Goal: Communication & Community: Answer question/provide support

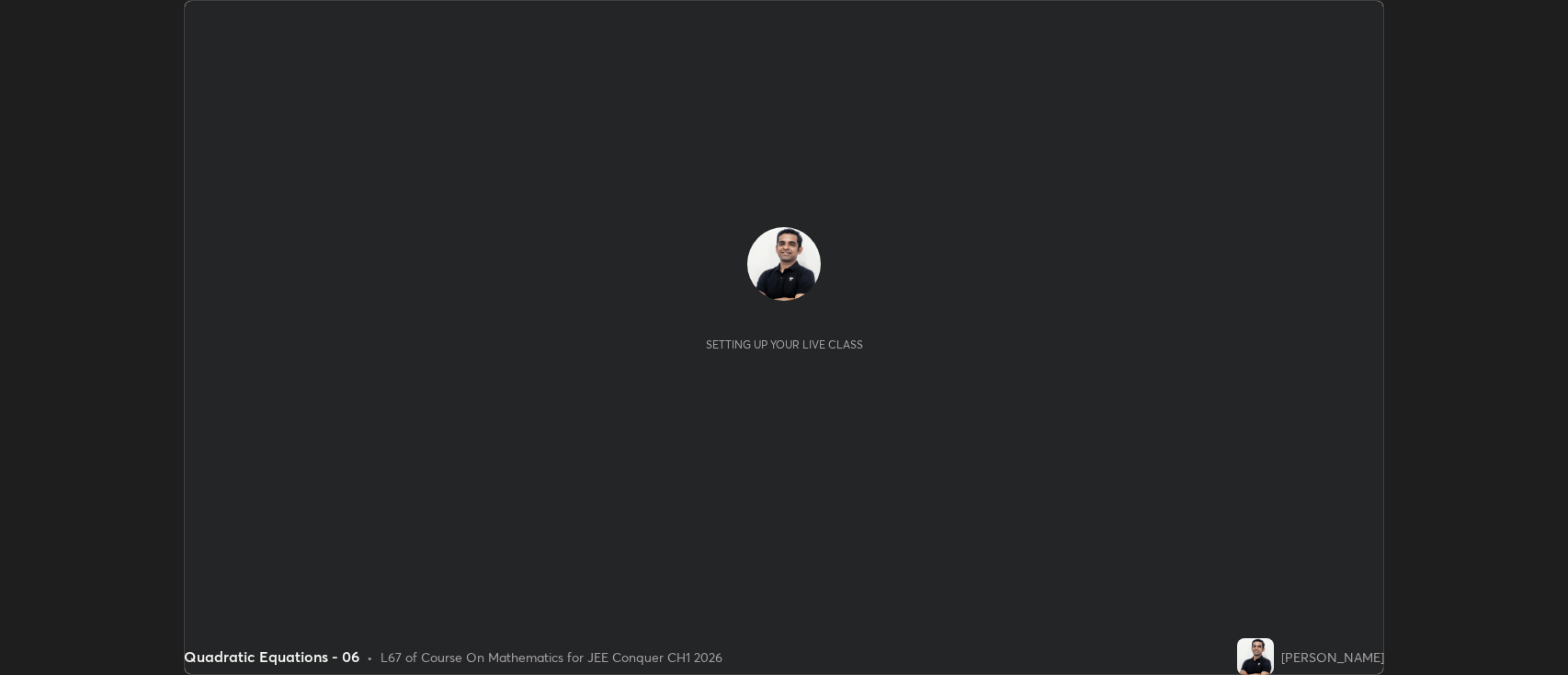
scroll to position [675, 1568]
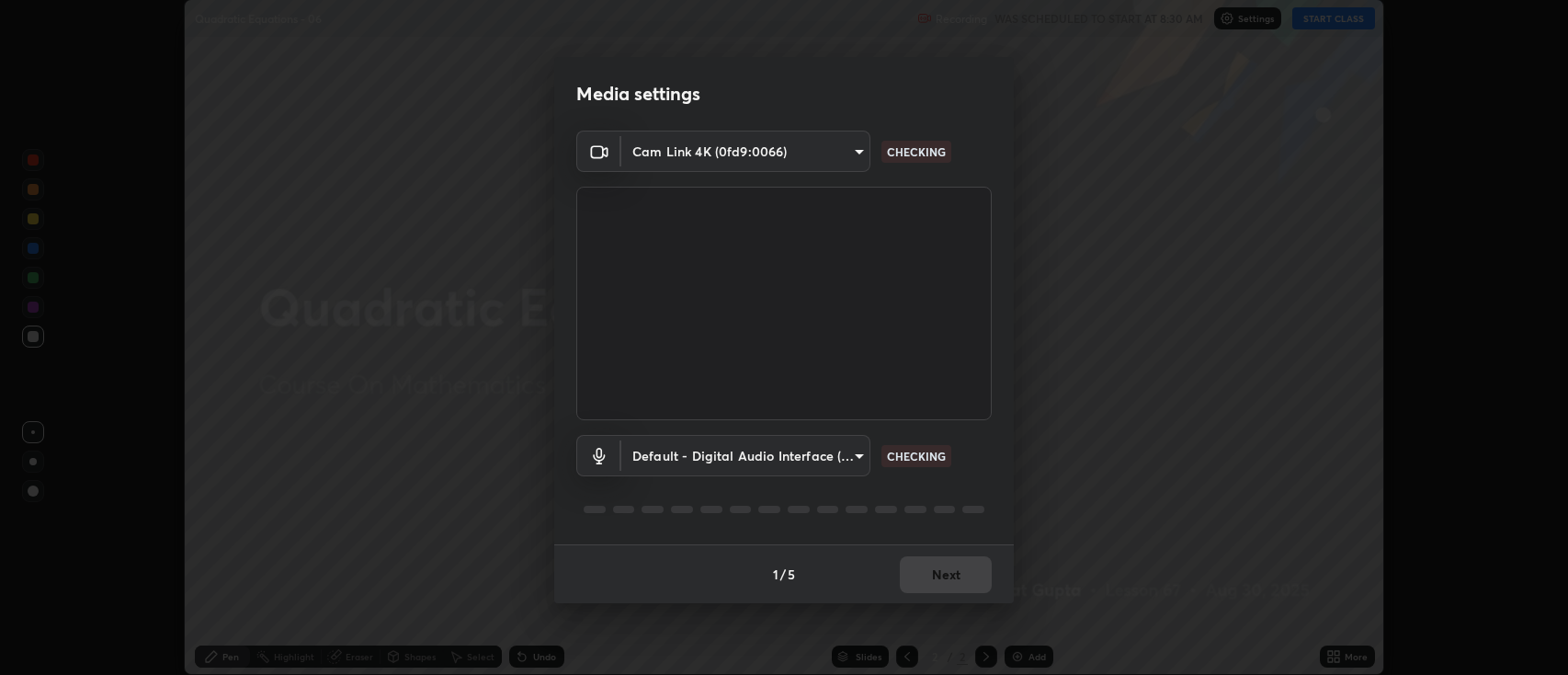
type input "893c4009d26bc70d508e41f45fbe93e97bc66db9257073bf1b7ca74b16a8bc61"
type input "default"
click at [958, 566] on button "Next" at bounding box center [946, 574] width 92 height 37
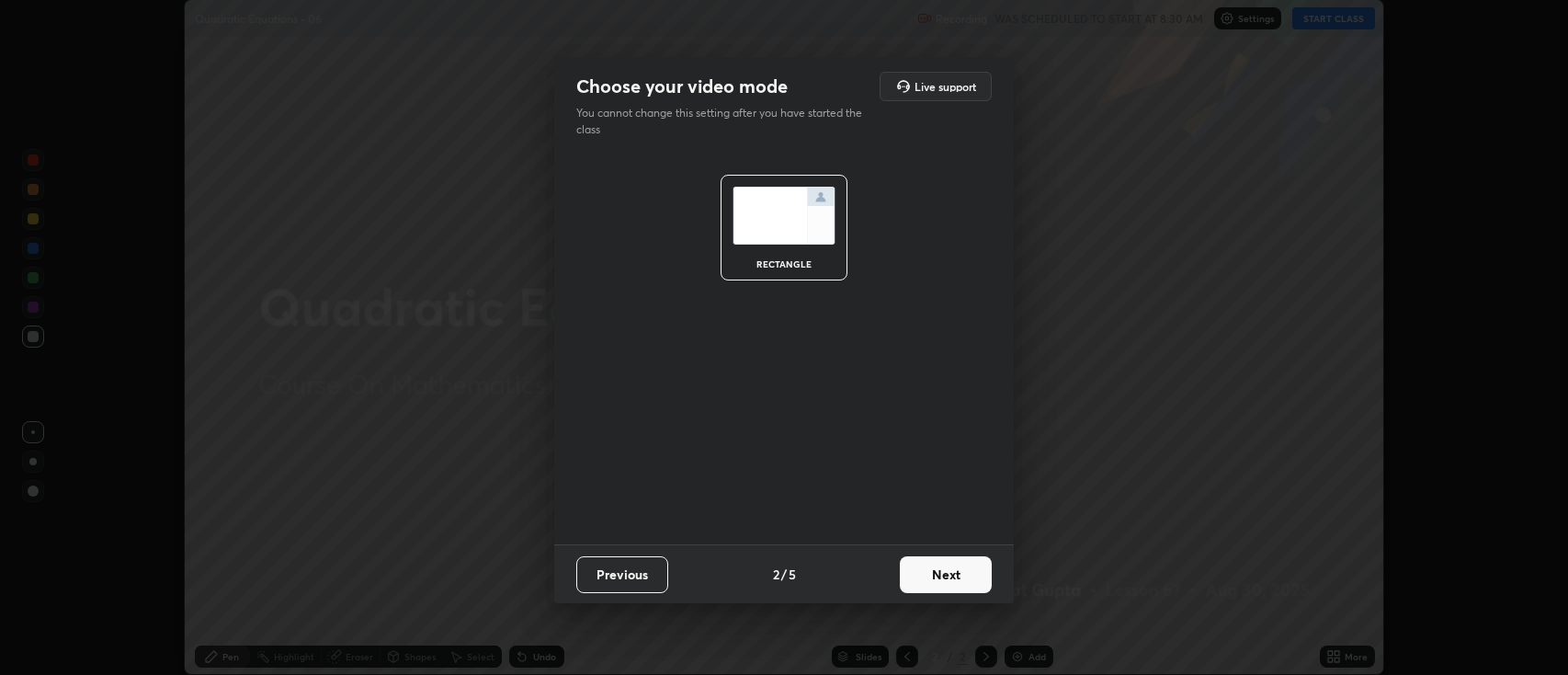
click at [966, 568] on button "Next" at bounding box center [946, 574] width 92 height 37
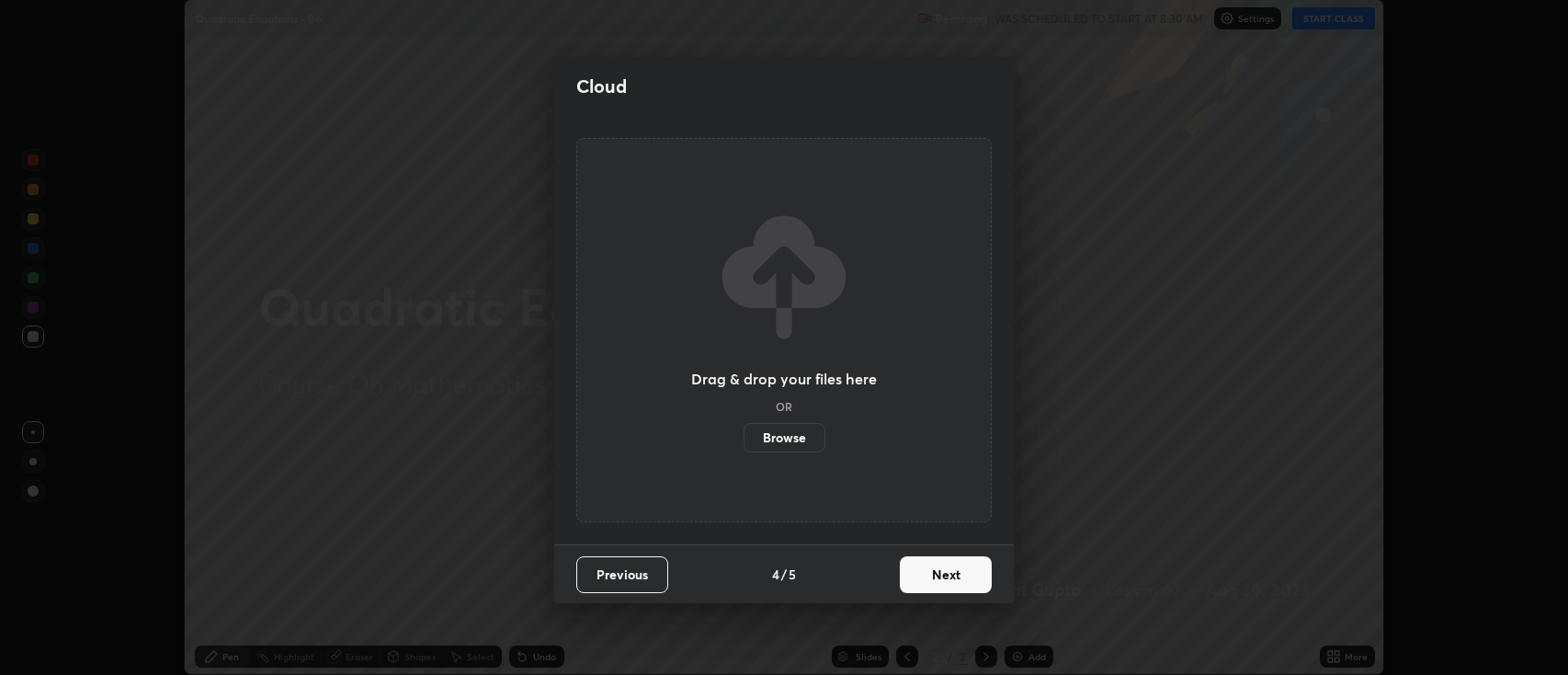
click at [970, 581] on button "Next" at bounding box center [946, 574] width 92 height 37
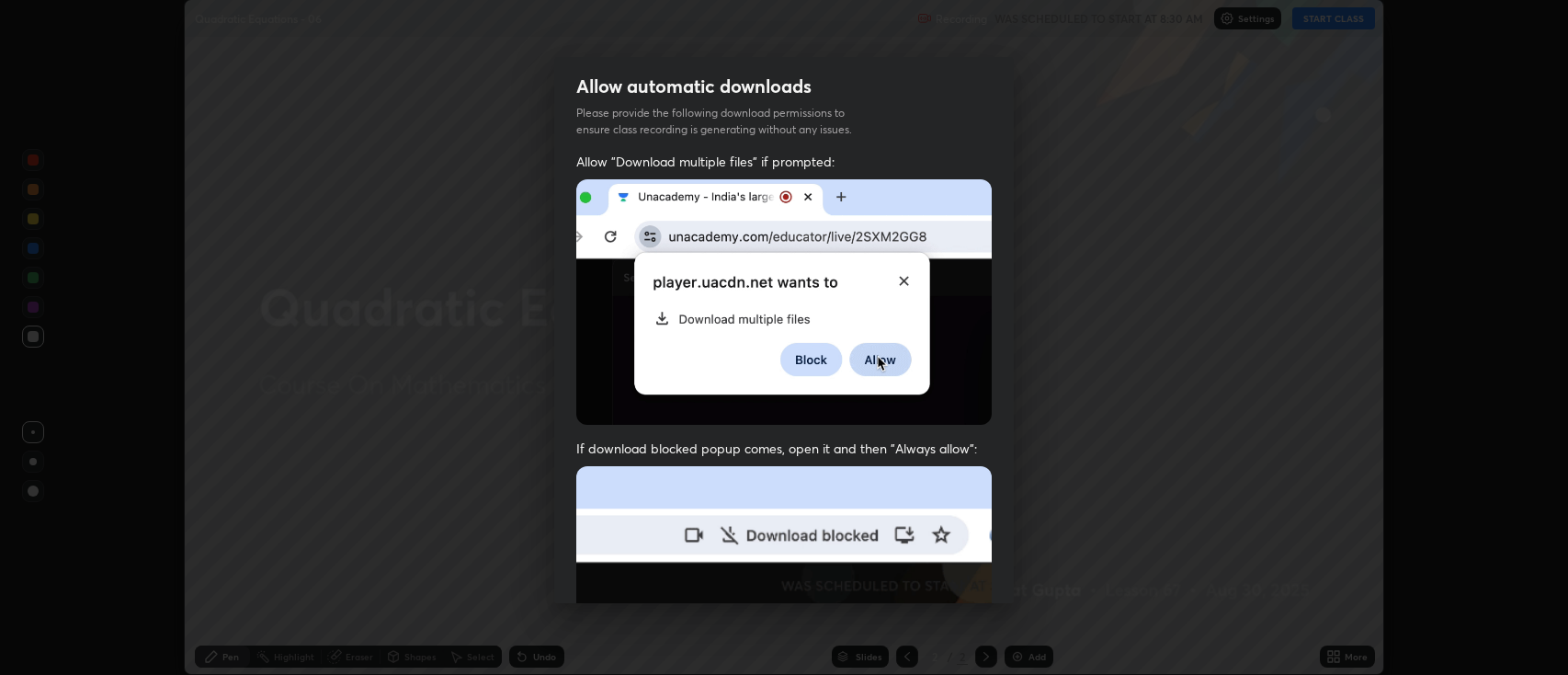
click at [975, 580] on img at bounding box center [784, 666] width 416 height 402
click at [975, 576] on img at bounding box center [784, 666] width 416 height 402
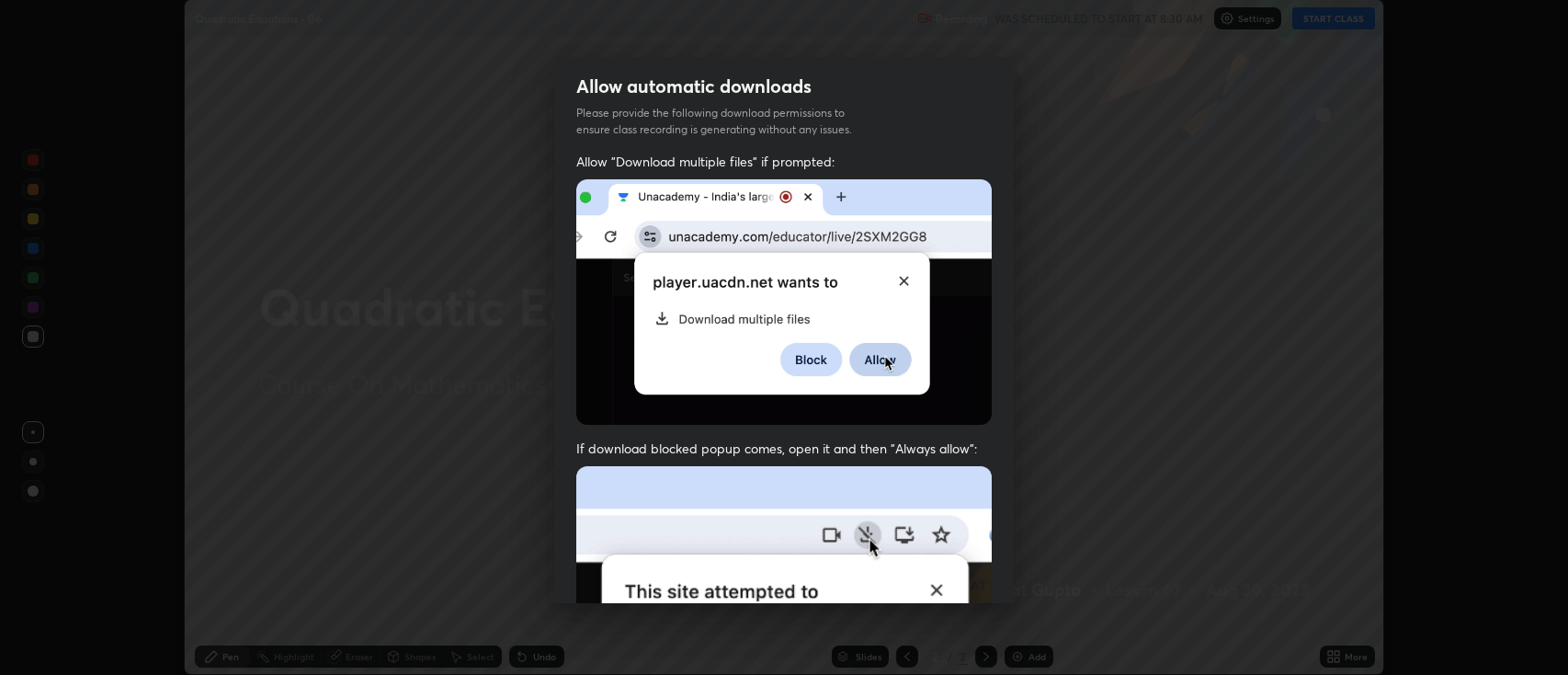
click at [1027, 499] on div "Allow automatic downloads Please provide the following download permissions to …" at bounding box center [784, 338] width 1568 height 675
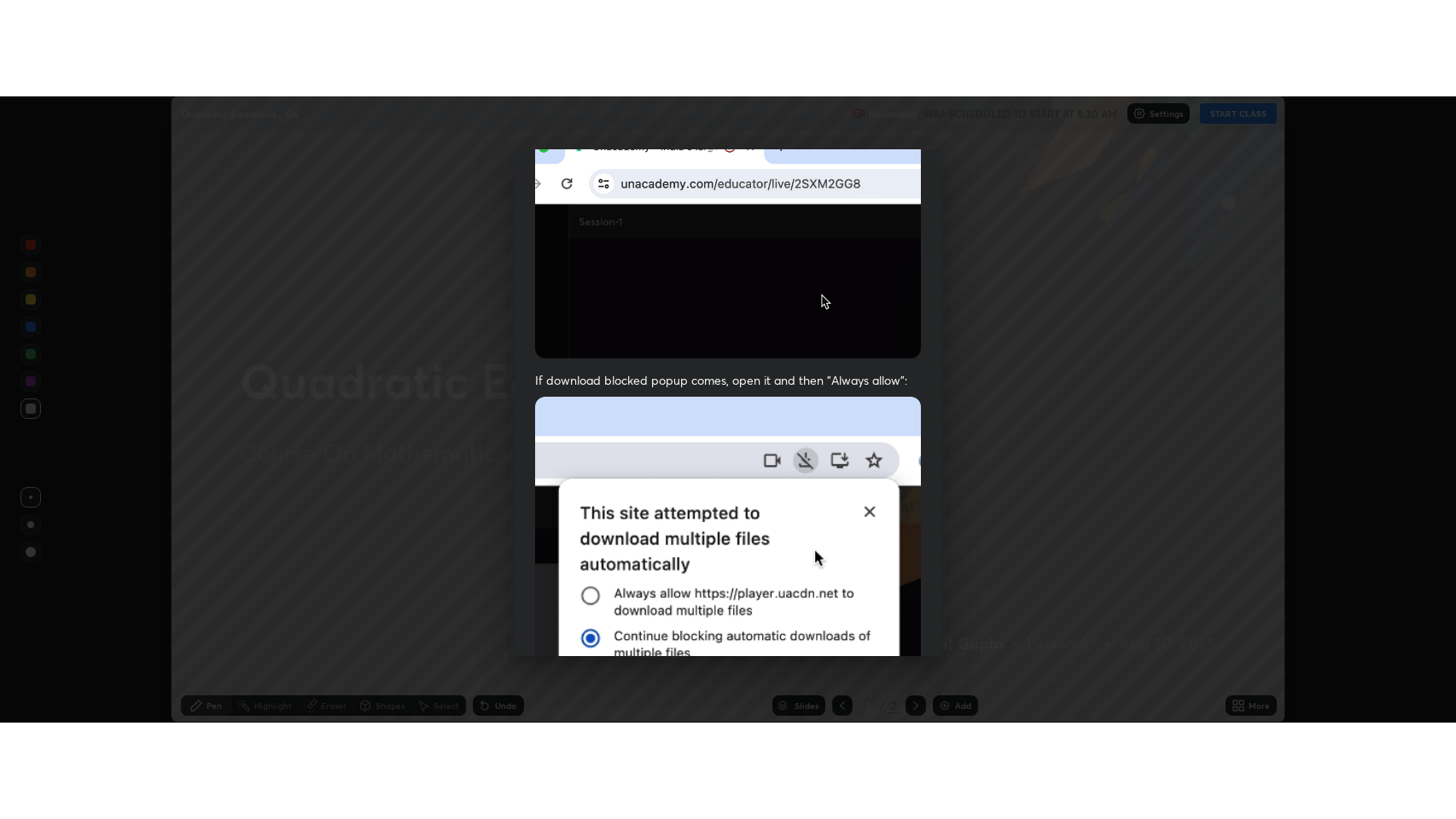
scroll to position [347, 0]
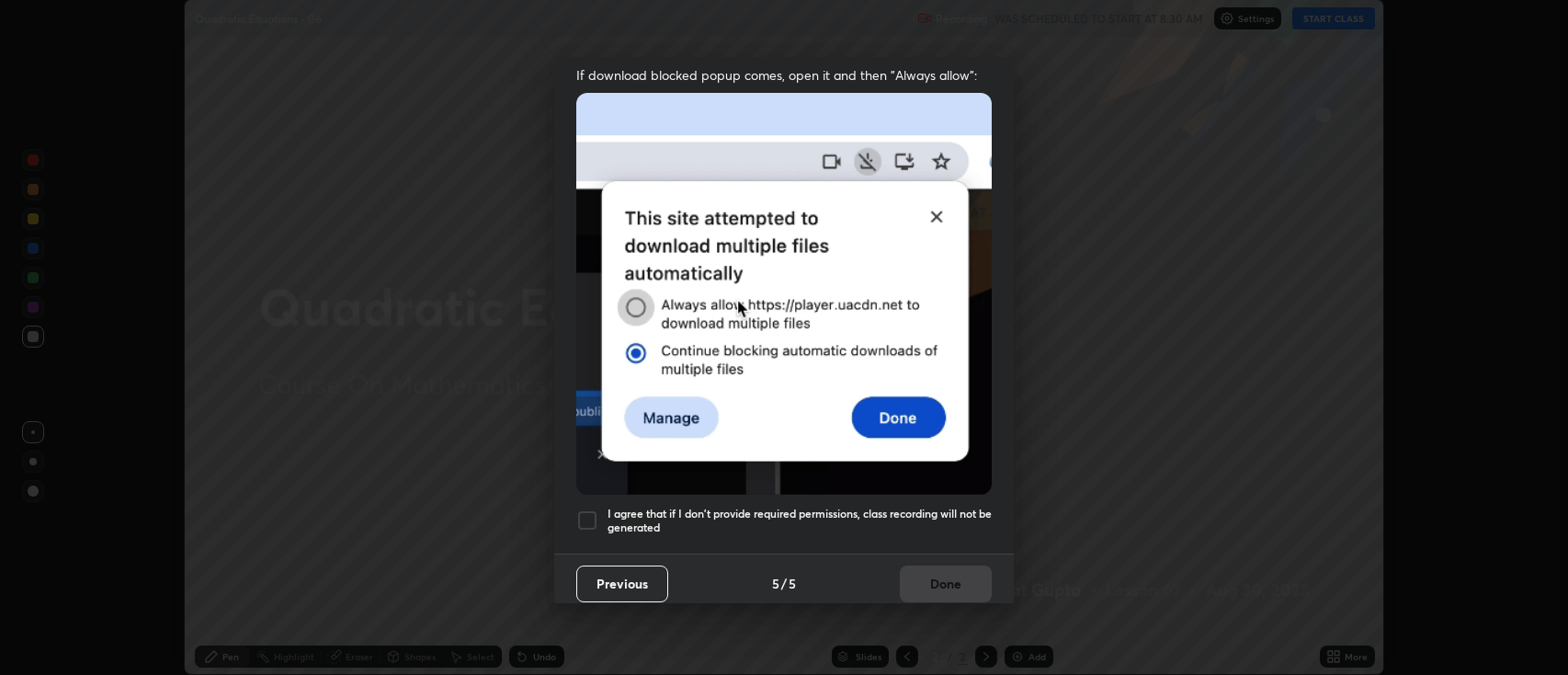
click at [895, 510] on h5 "I agree that if I don't provide required permissions, class recording will not …" at bounding box center [799, 520] width 384 height 28
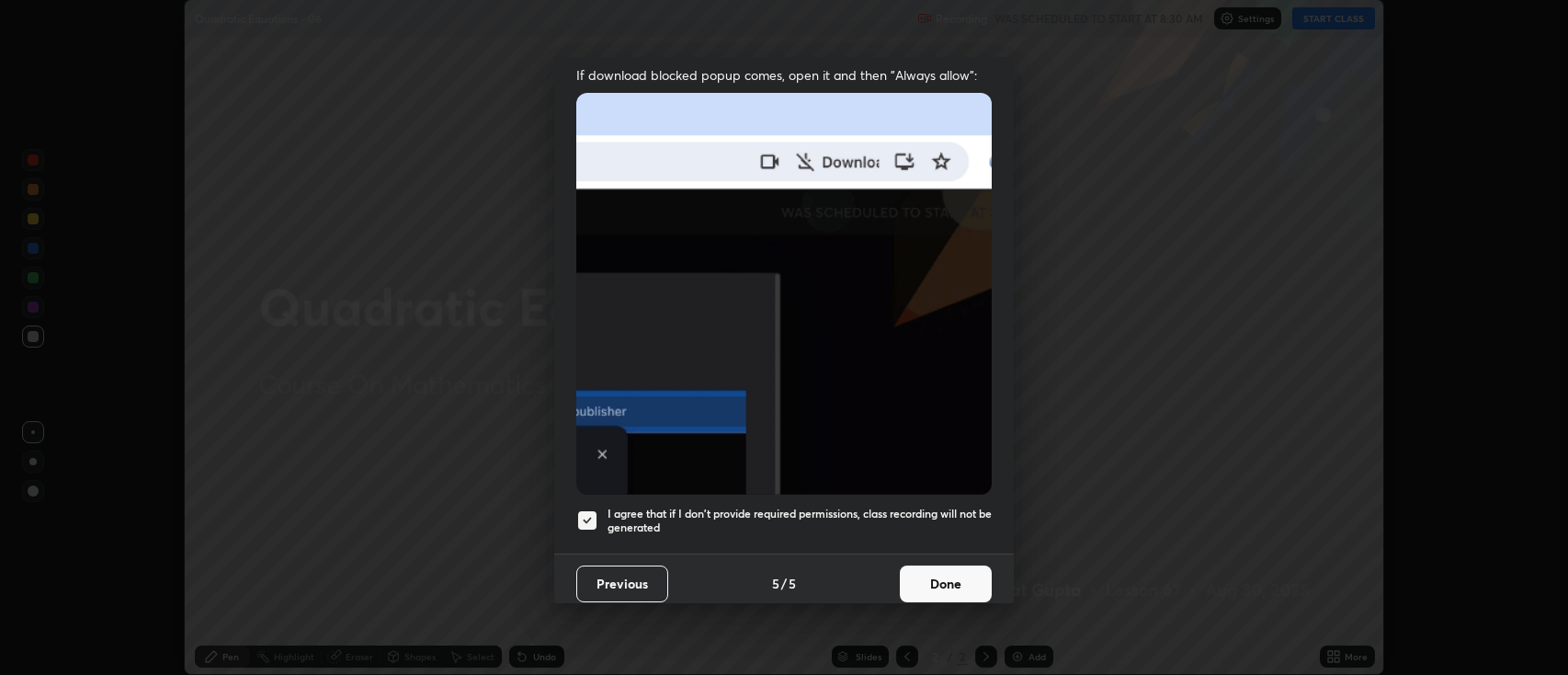
click at [942, 578] on button "Done" at bounding box center [946, 584] width 92 height 37
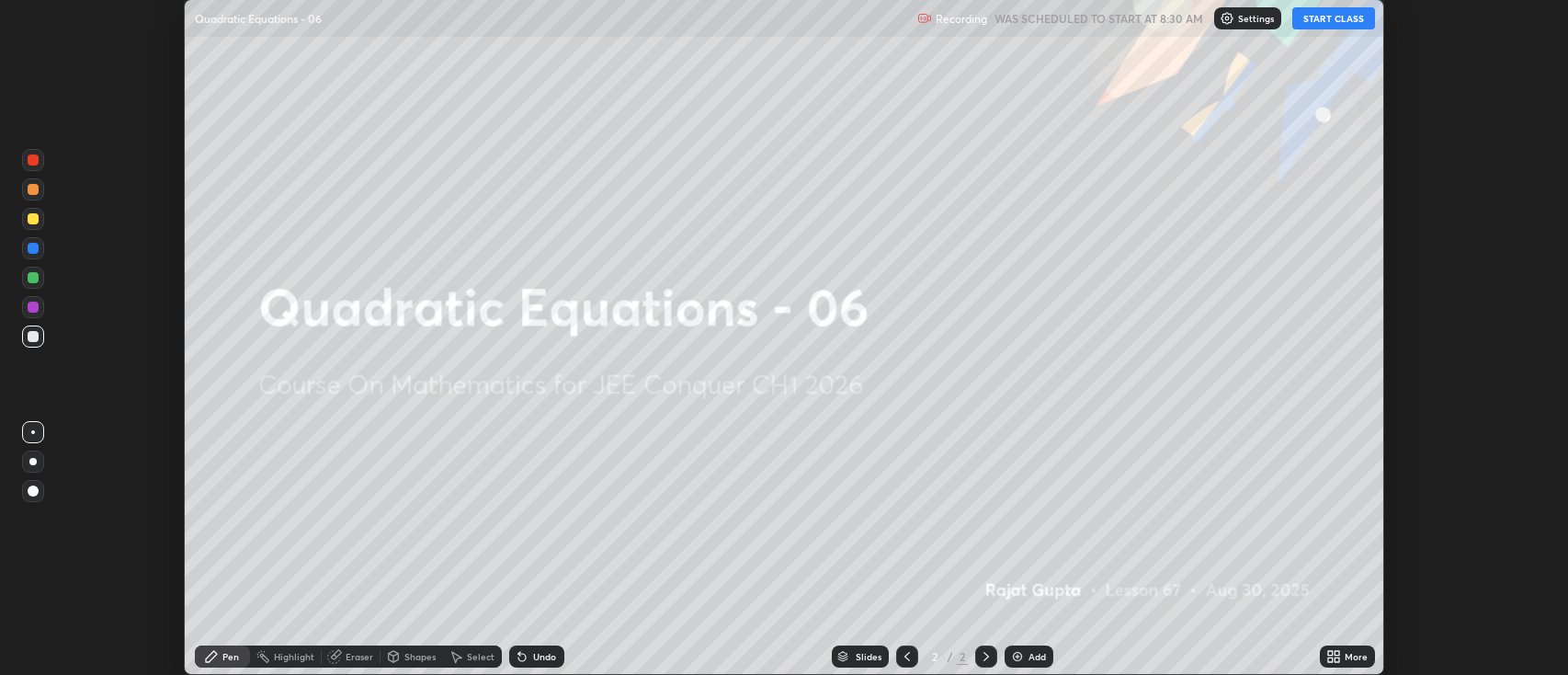
click at [1325, 21] on button "START CLASS" at bounding box center [1333, 19] width 83 height 22
click at [1349, 659] on div "More" at bounding box center [1356, 655] width 22 height 9
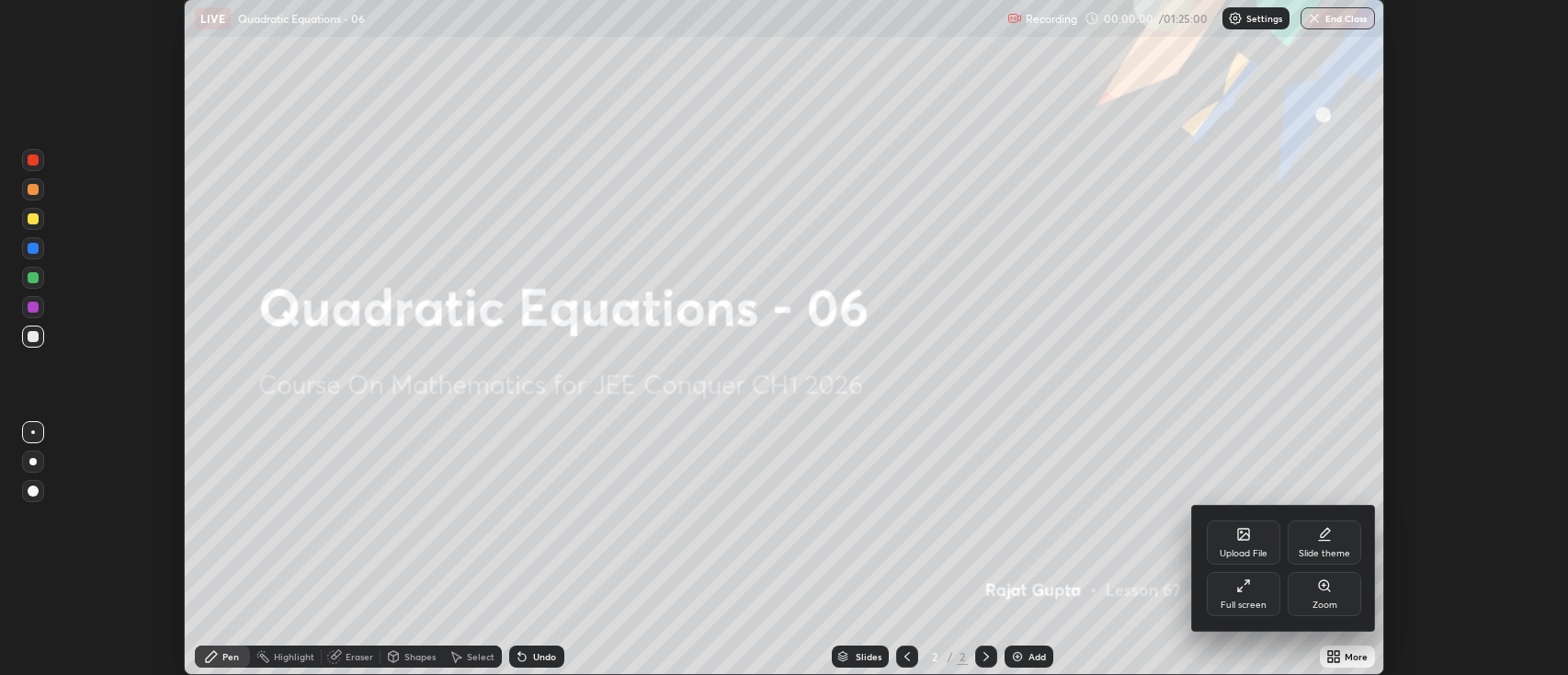
click at [1258, 599] on div "Full screen" at bounding box center [1243, 593] width 73 height 44
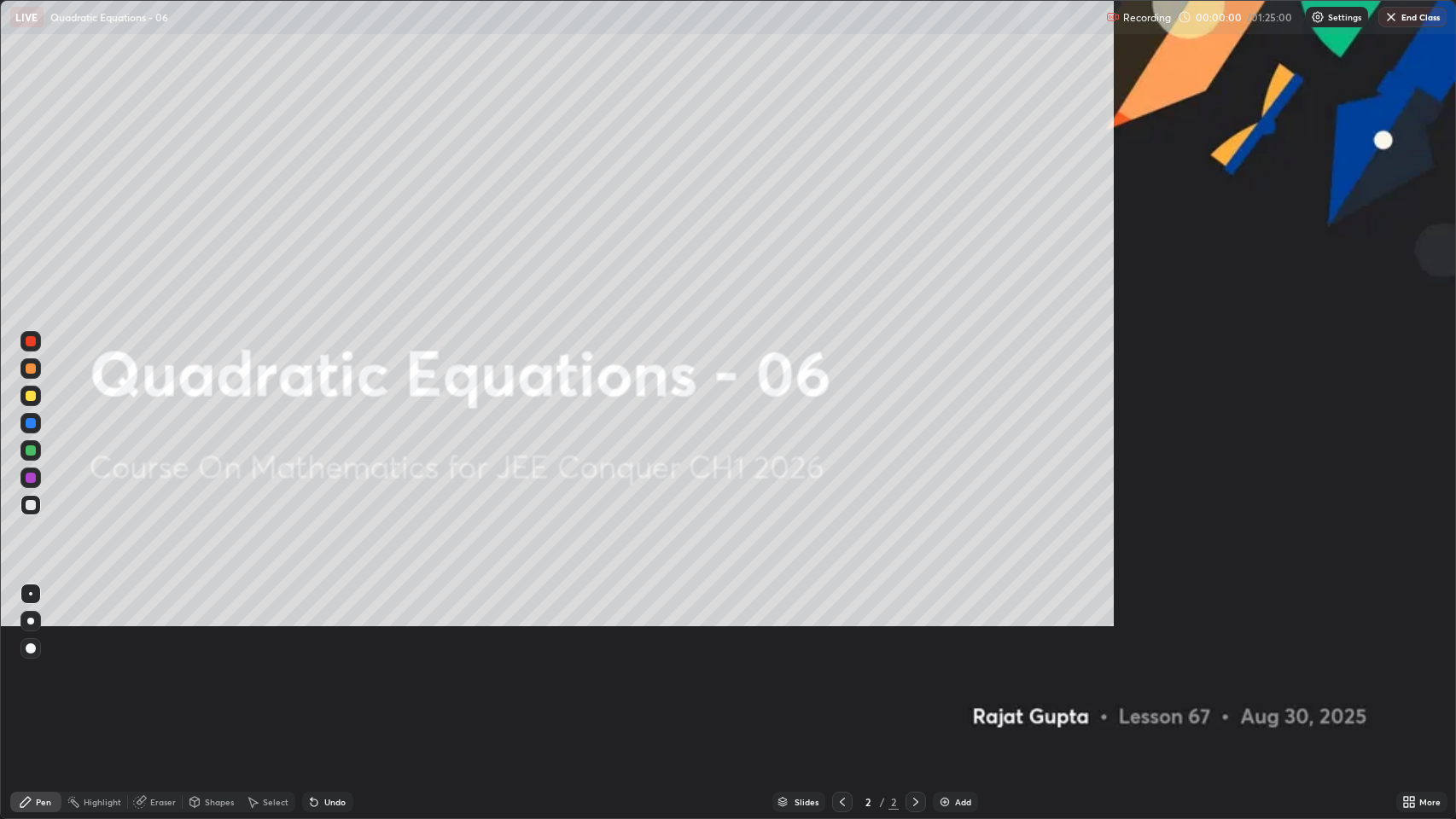
scroll to position [819, 1456]
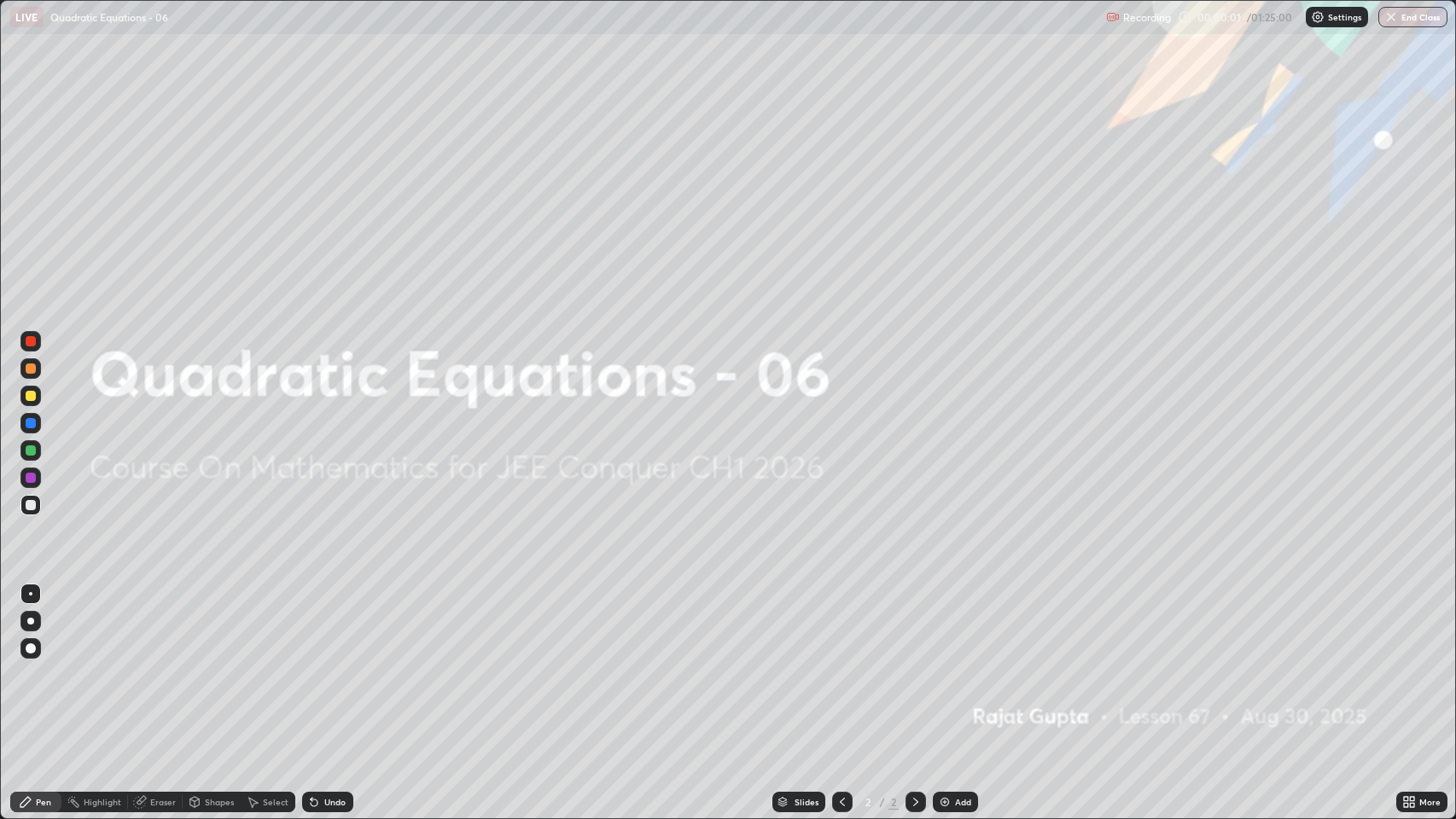
click at [960, 626] on div "Add" at bounding box center [963, 802] width 16 height 8
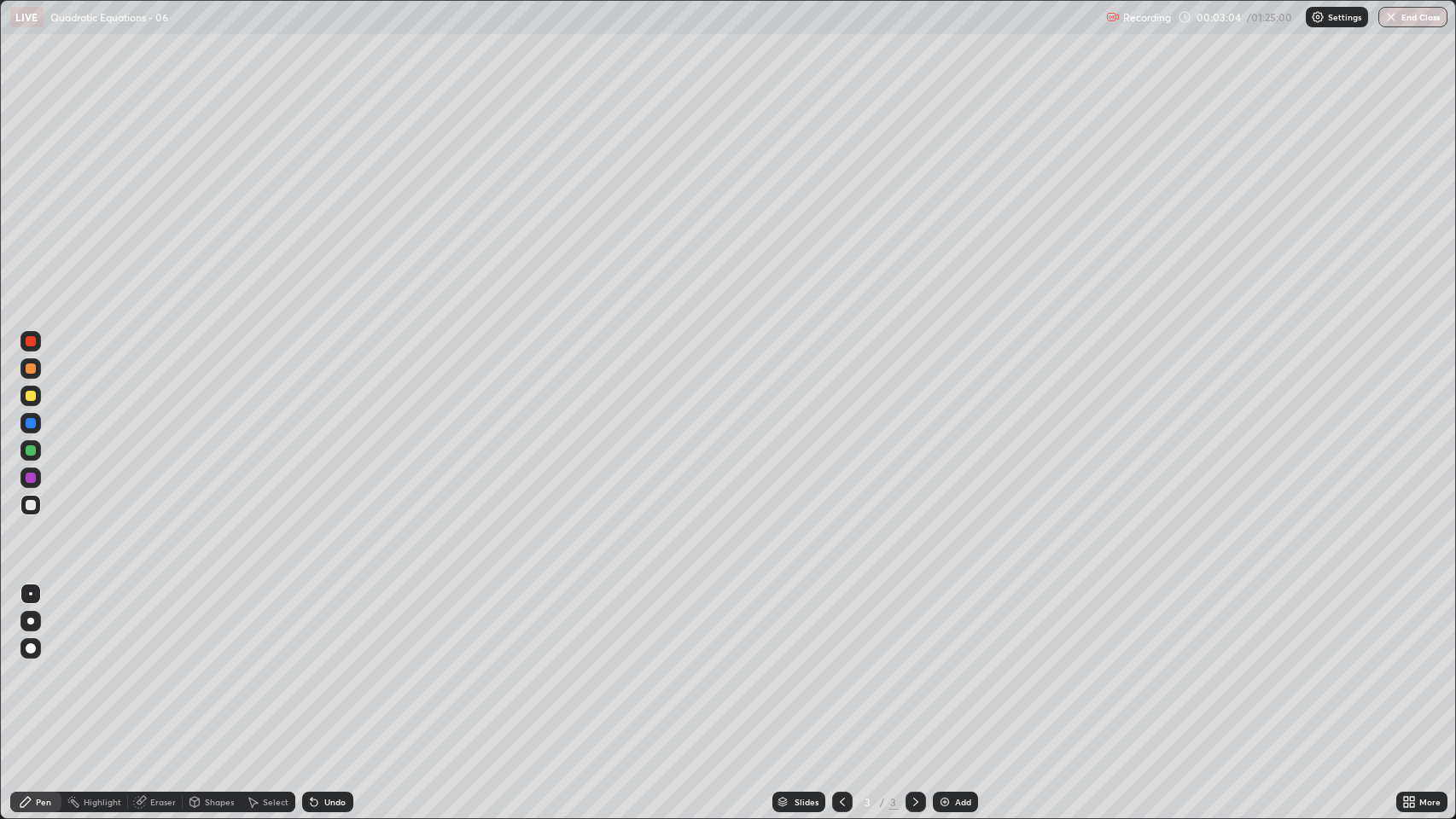
click at [158, 626] on div "Eraser" at bounding box center [163, 802] width 25 height 8
click at [44, 626] on div "Pen" at bounding box center [43, 802] width 15 height 8
click at [956, 626] on div "Add" at bounding box center [963, 802] width 16 height 8
click at [847, 626] on icon at bounding box center [842, 802] width 14 height 14
click at [914, 626] on icon at bounding box center [916, 802] width 14 height 14
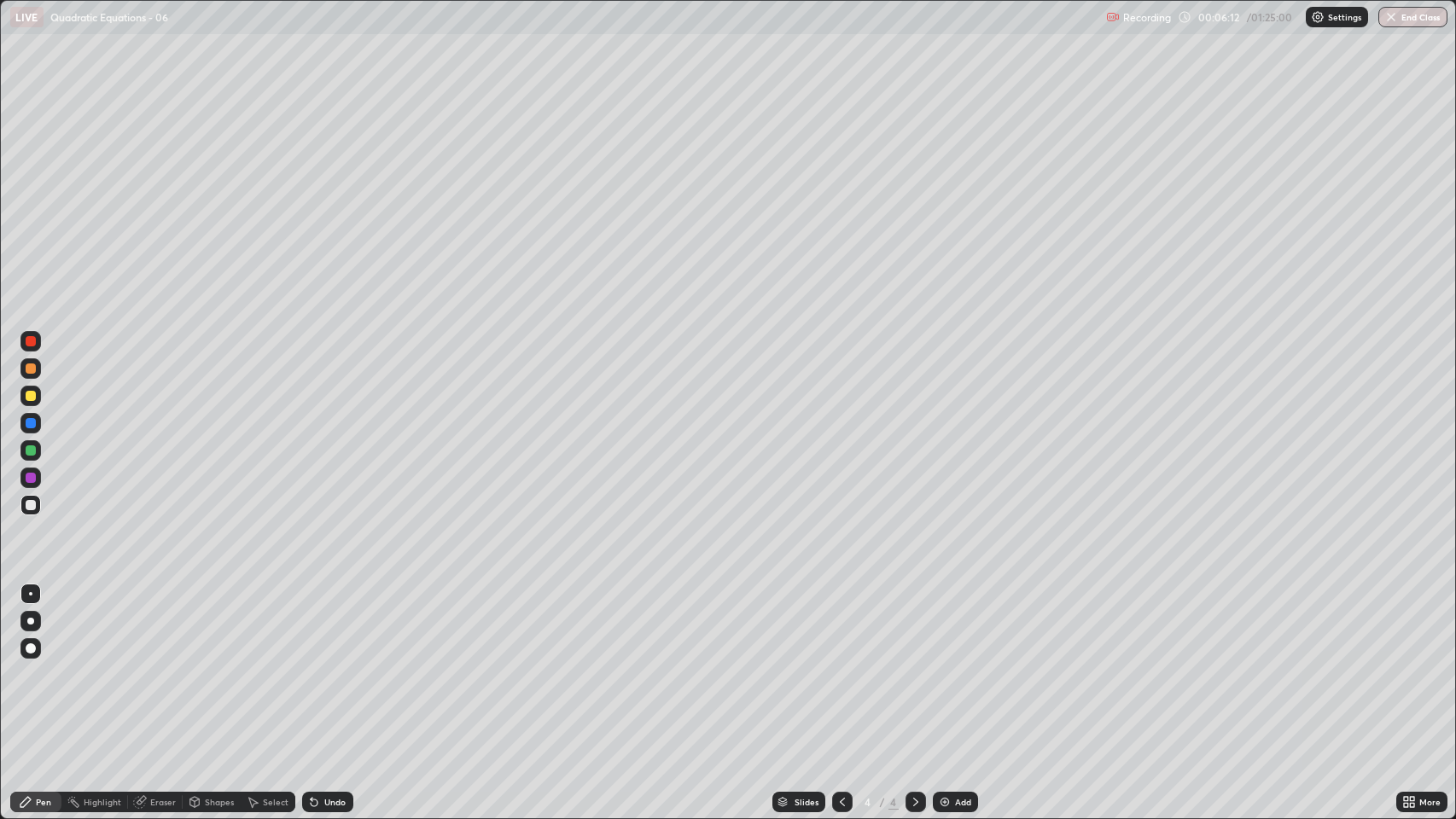
click at [841, 626] on icon at bounding box center [842, 802] width 14 height 14
click at [914, 626] on icon at bounding box center [916, 802] width 14 height 14
click at [161, 626] on div "Eraser" at bounding box center [163, 802] width 25 height 8
click at [32, 626] on icon at bounding box center [30, 745] width 14 height 15
click at [45, 626] on div "Pen" at bounding box center [43, 802] width 15 height 8
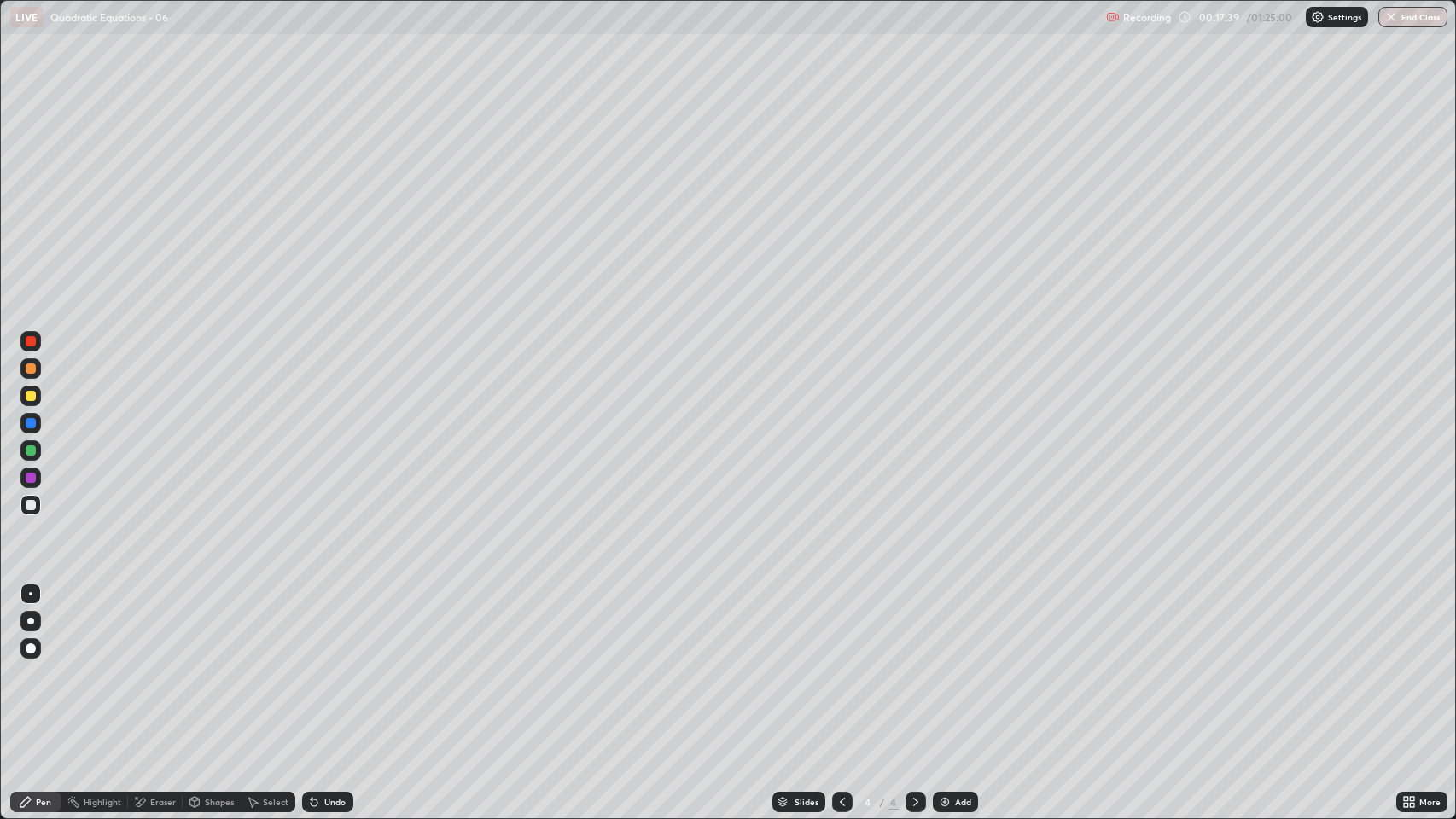
click at [332, 626] on div "Undo" at bounding box center [334, 802] width 21 height 8
click at [324, 626] on div "Undo" at bounding box center [334, 802] width 21 height 8
click at [328, 626] on div "Undo" at bounding box center [334, 802] width 21 height 8
click at [325, 626] on div "Undo" at bounding box center [334, 802] width 21 height 8
click at [163, 626] on div "Eraser" at bounding box center [163, 802] width 25 height 8
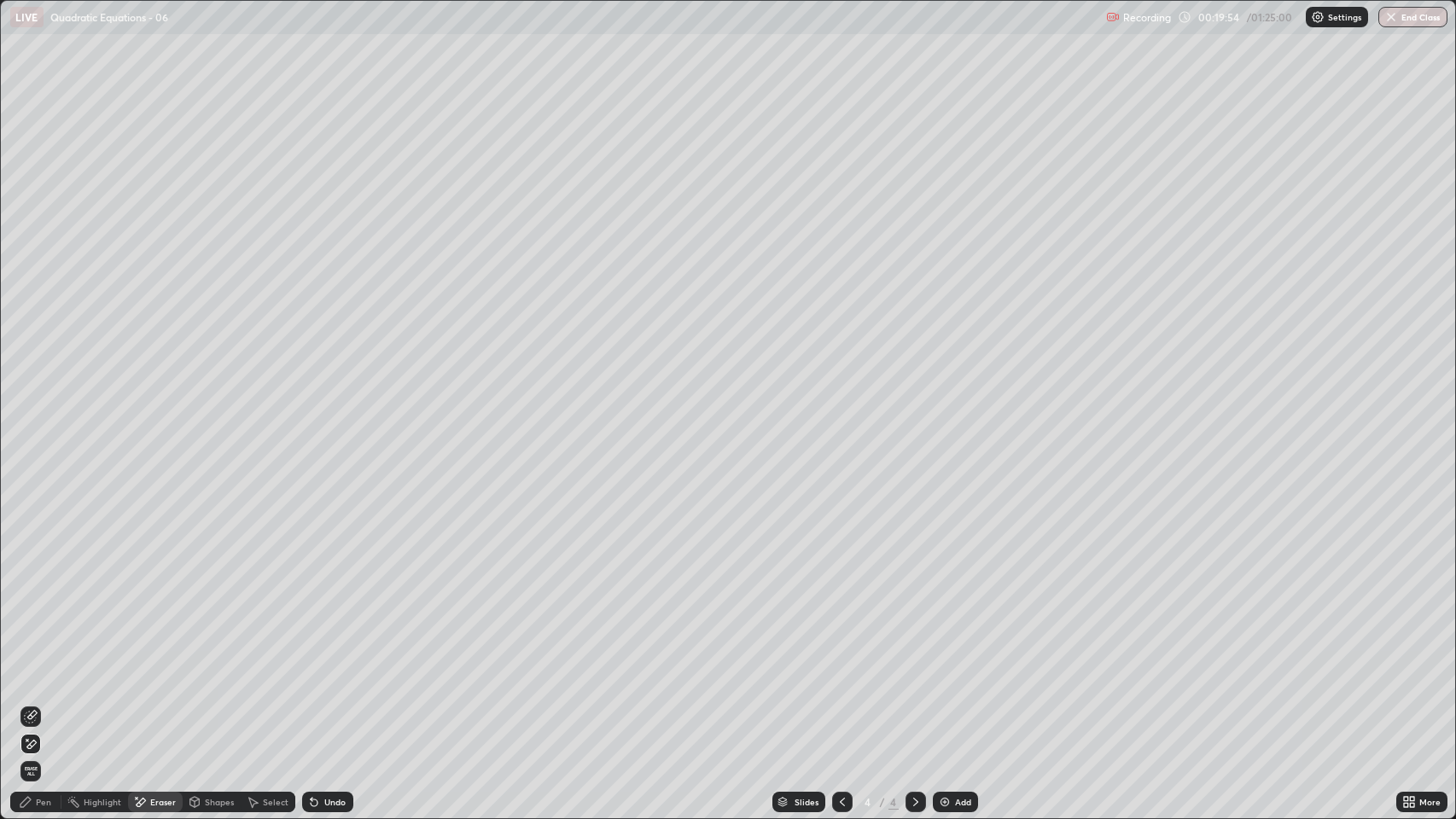
click at [45, 626] on div "Pen" at bounding box center [43, 802] width 15 height 8
click at [338, 626] on div "Undo" at bounding box center [334, 802] width 21 height 8
click at [334, 626] on div "Undo" at bounding box center [334, 802] width 21 height 8
click at [962, 626] on div "Add" at bounding box center [963, 802] width 16 height 8
click at [342, 626] on div "Undo" at bounding box center [334, 802] width 21 height 8
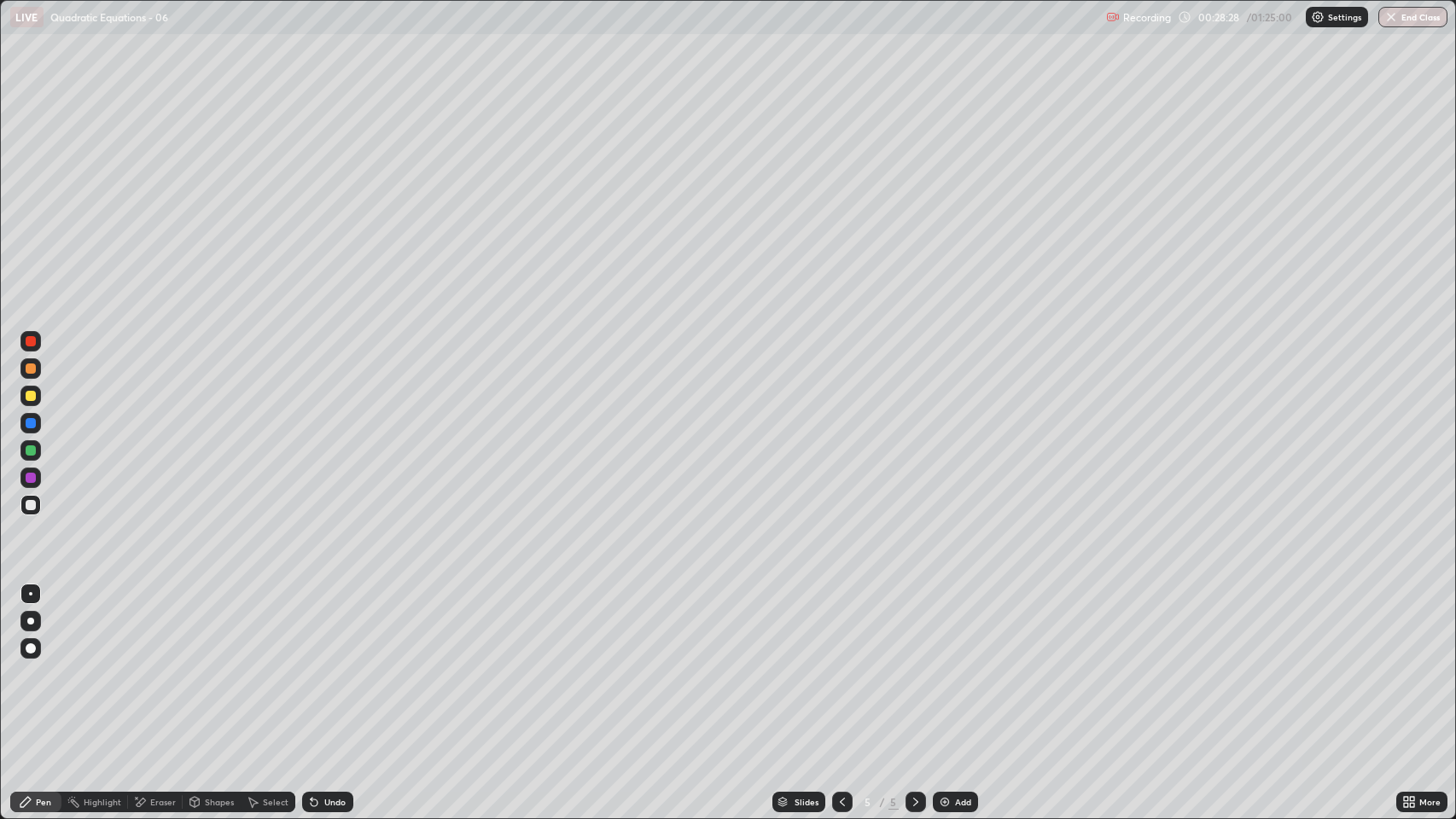
click at [348, 626] on div "Undo" at bounding box center [328, 802] width 51 height 21
click at [347, 626] on div "Undo" at bounding box center [328, 802] width 51 height 21
click at [349, 626] on div "Undo" at bounding box center [328, 802] width 51 height 21
click at [353, 626] on div "Slides 5 / 5 Add" at bounding box center [875, 802] width 1044 height 35
click at [159, 626] on div "Eraser" at bounding box center [163, 802] width 25 height 8
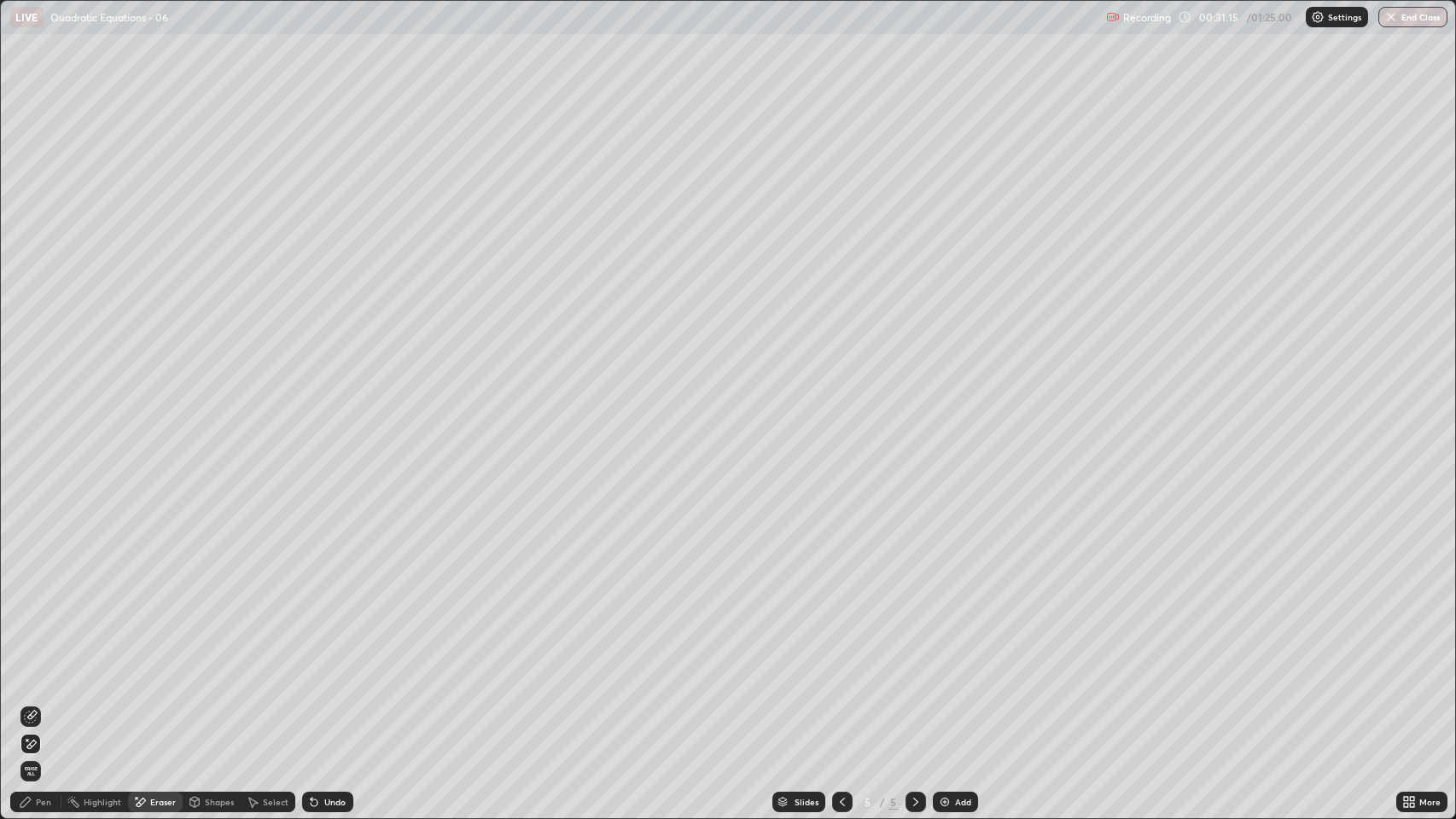
click at [41, 626] on div "Pen" at bounding box center [43, 802] width 15 height 8
click at [321, 626] on div "Undo" at bounding box center [328, 802] width 51 height 21
click at [320, 626] on div "Undo" at bounding box center [328, 802] width 51 height 21
click at [321, 626] on div "Undo" at bounding box center [328, 802] width 51 height 21
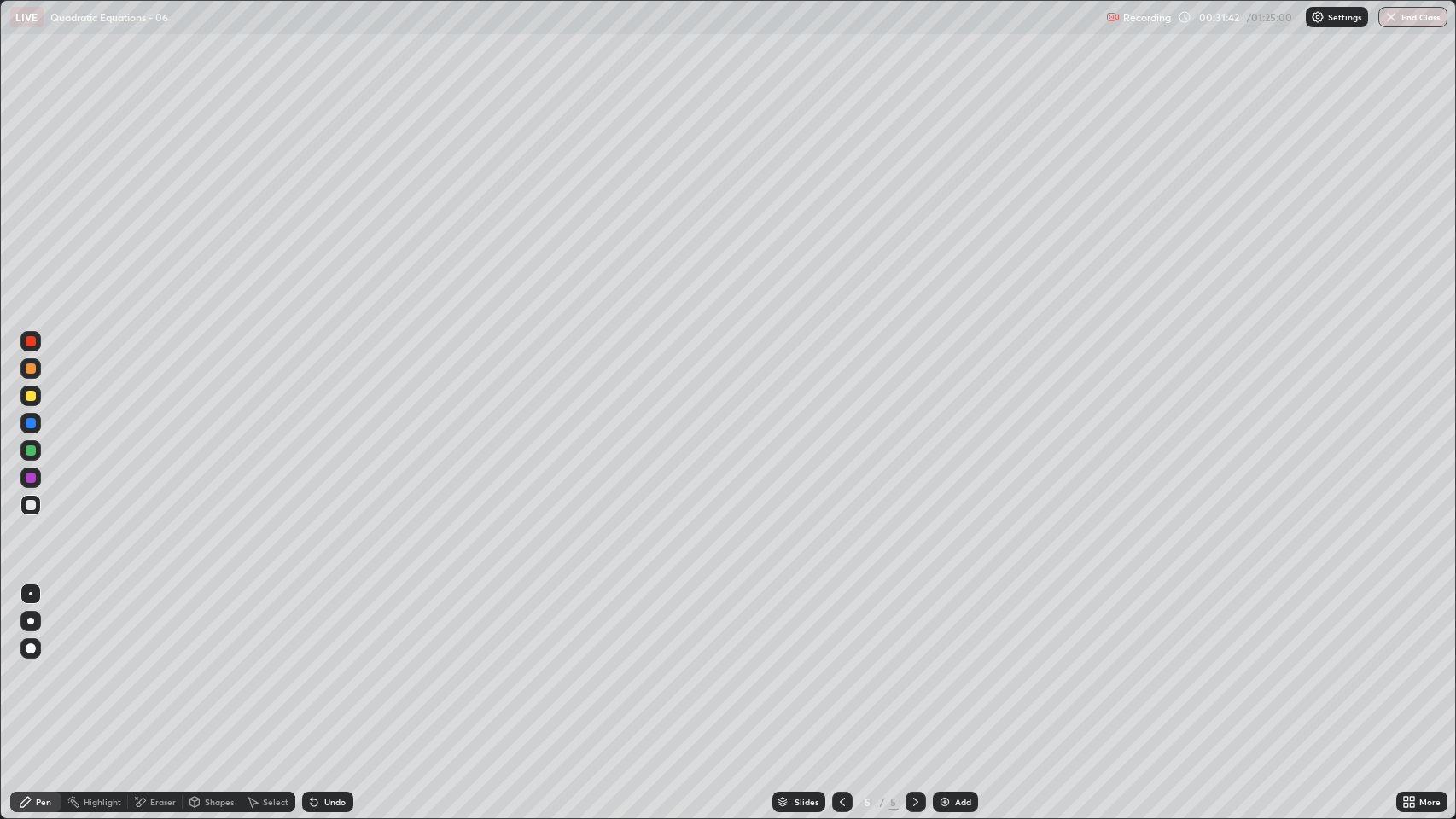
click at [321, 626] on div "Undo" at bounding box center [328, 802] width 51 height 21
click at [163, 626] on div "Eraser" at bounding box center [163, 802] width 25 height 8
click at [40, 626] on div "Pen" at bounding box center [43, 802] width 15 height 8
click at [325, 626] on div "Undo" at bounding box center [328, 802] width 51 height 21
click at [322, 626] on div "Undo" at bounding box center [328, 802] width 51 height 21
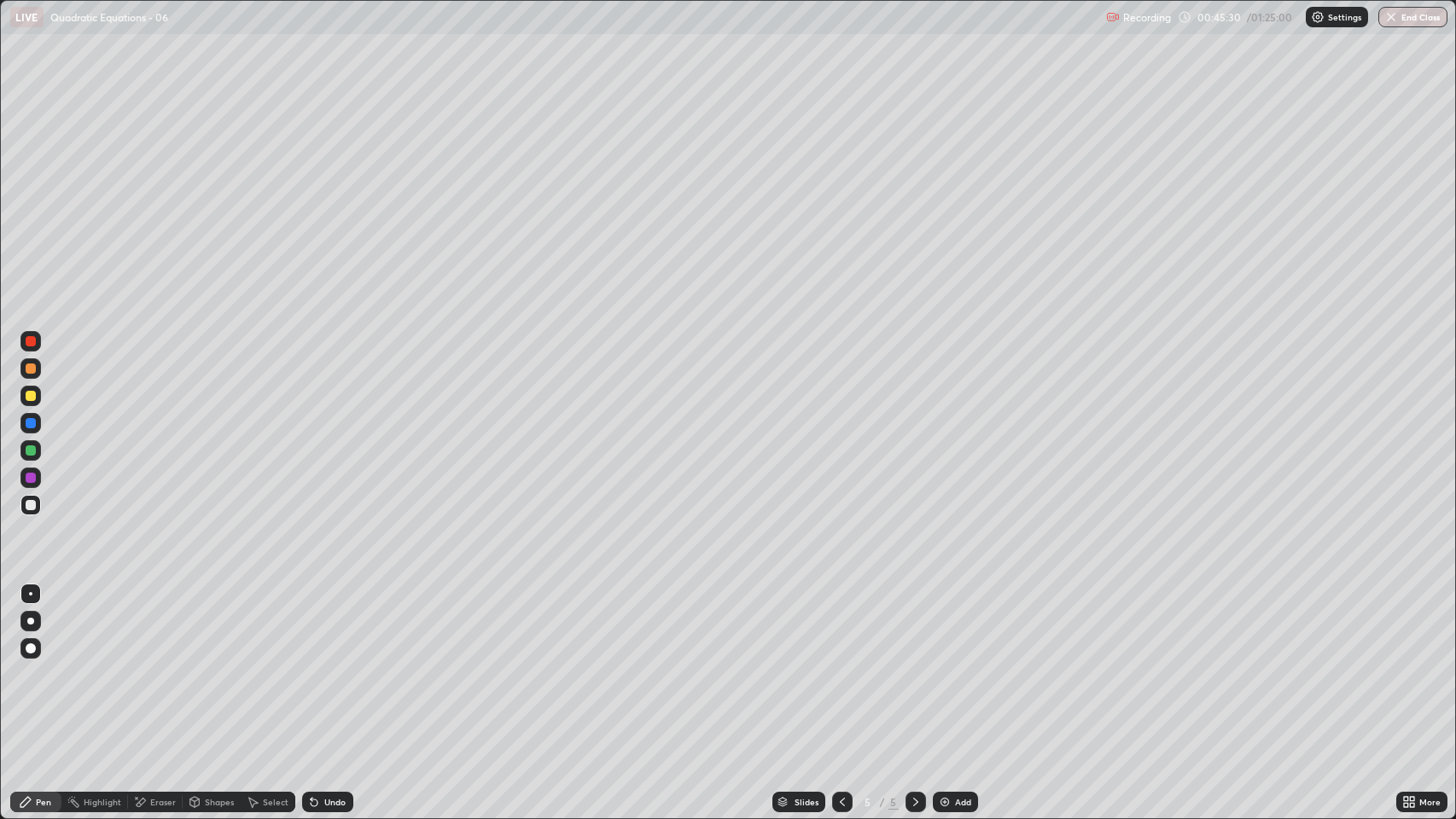
click at [1041, 626] on div "Slides 5 / 5 Add" at bounding box center [875, 802] width 1044 height 35
click at [1049, 626] on div "Slides 5 / 5 Add" at bounding box center [875, 802] width 1044 height 35
click at [1066, 626] on div "Slides 5 / 5 Add" at bounding box center [875, 802] width 1044 height 35
click at [1085, 626] on div "Slides 5 / 5 Add" at bounding box center [875, 802] width 1044 height 35
click at [1094, 626] on div "Slides 5 / 5 Add" at bounding box center [875, 802] width 1044 height 35
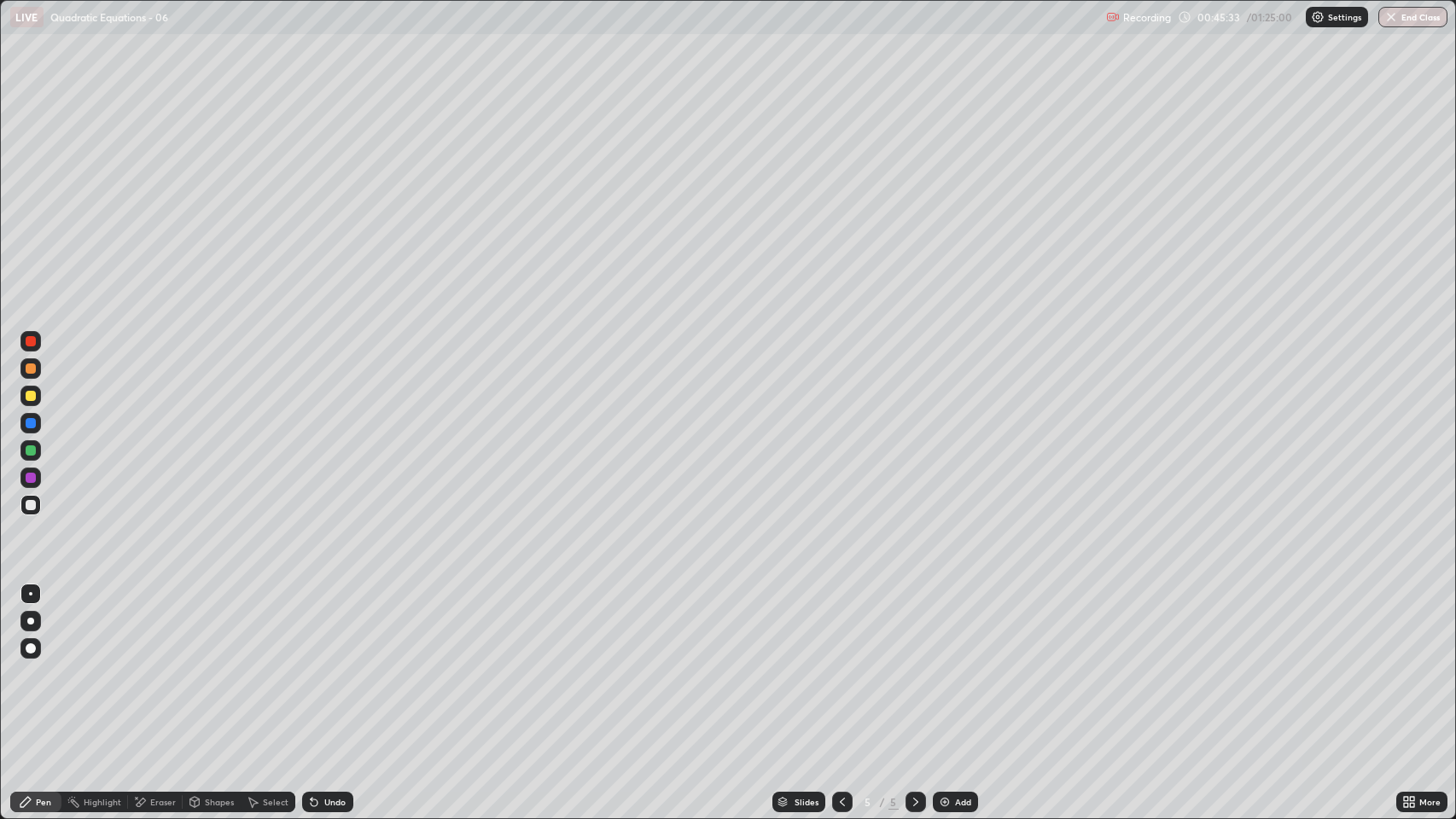
click at [1099, 626] on div "Slides 5 / 5 Add" at bounding box center [875, 802] width 1044 height 35
click at [1093, 626] on div "Slides 5 / 5 Add" at bounding box center [875, 802] width 1044 height 35
click at [1119, 626] on div "Slides 5 / 5 Add" at bounding box center [875, 802] width 1044 height 35
click at [1117, 626] on div "Slides 5 / 5 Add" at bounding box center [875, 802] width 1044 height 35
click at [330, 626] on div "Undo" at bounding box center [334, 802] width 21 height 8
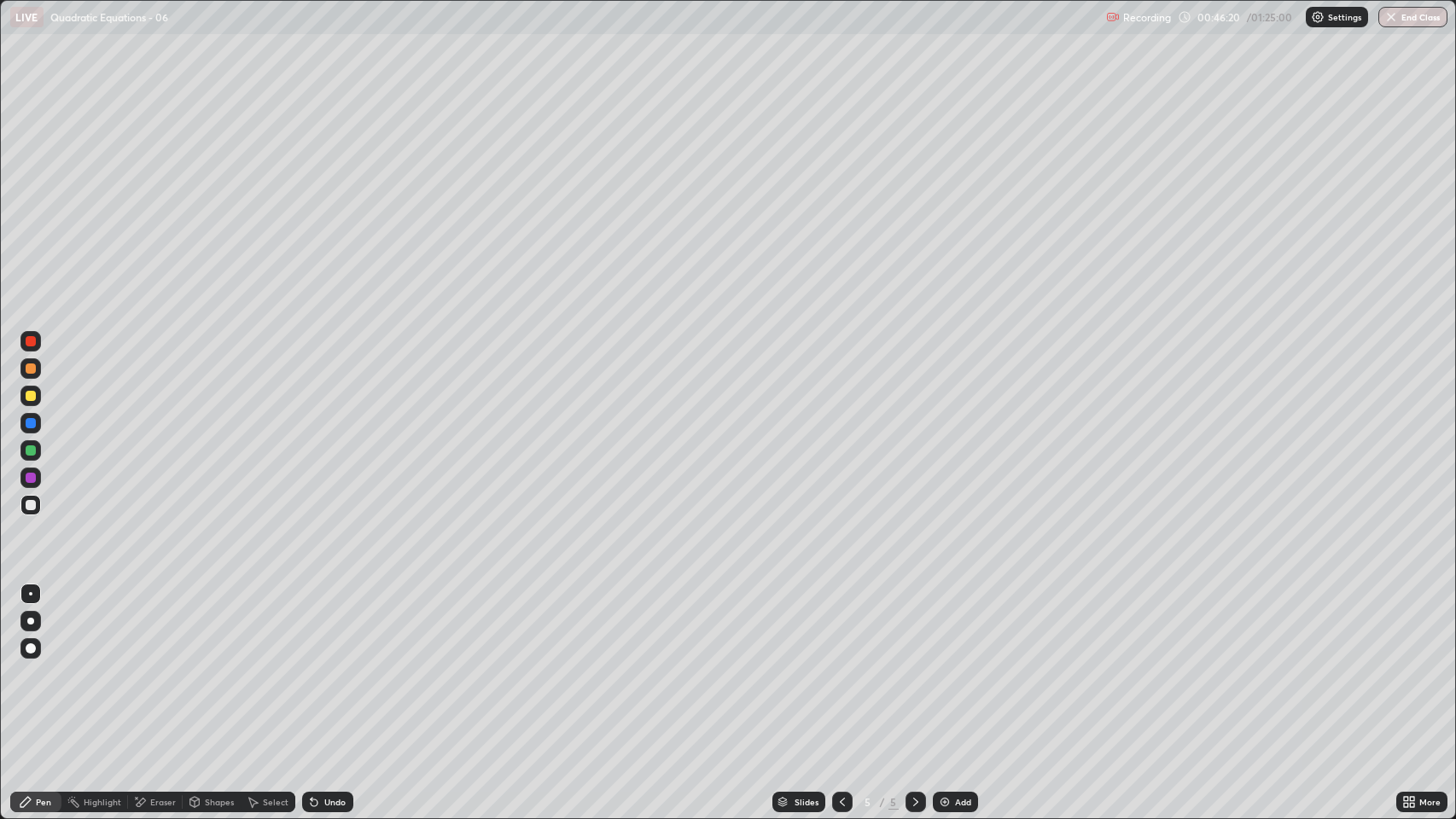
click at [157, 626] on div "Eraser" at bounding box center [163, 802] width 25 height 8
click at [35, 626] on div "Pen" at bounding box center [43, 802] width 15 height 8
click at [961, 626] on div "Add" at bounding box center [963, 802] width 16 height 8
click at [842, 626] on icon at bounding box center [842, 802] width 14 height 14
click at [918, 626] on icon at bounding box center [916, 802] width 14 height 14
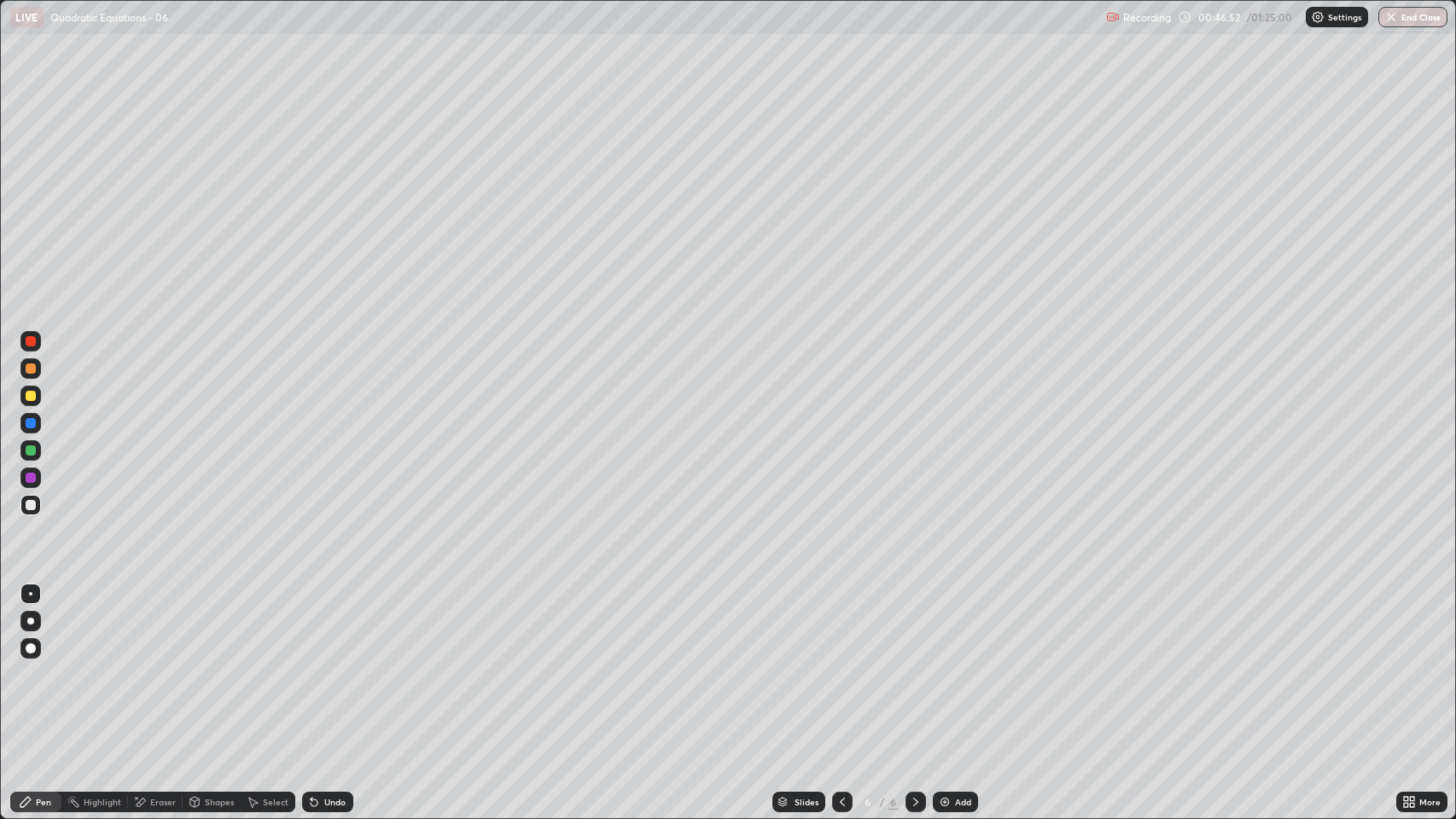
click at [841, 626] on icon at bounding box center [842, 802] width 14 height 14
click at [915, 626] on icon at bounding box center [916, 802] width 5 height 8
click at [842, 626] on icon at bounding box center [843, 802] width 5 height 8
click at [266, 626] on div "Select" at bounding box center [275, 802] width 25 height 8
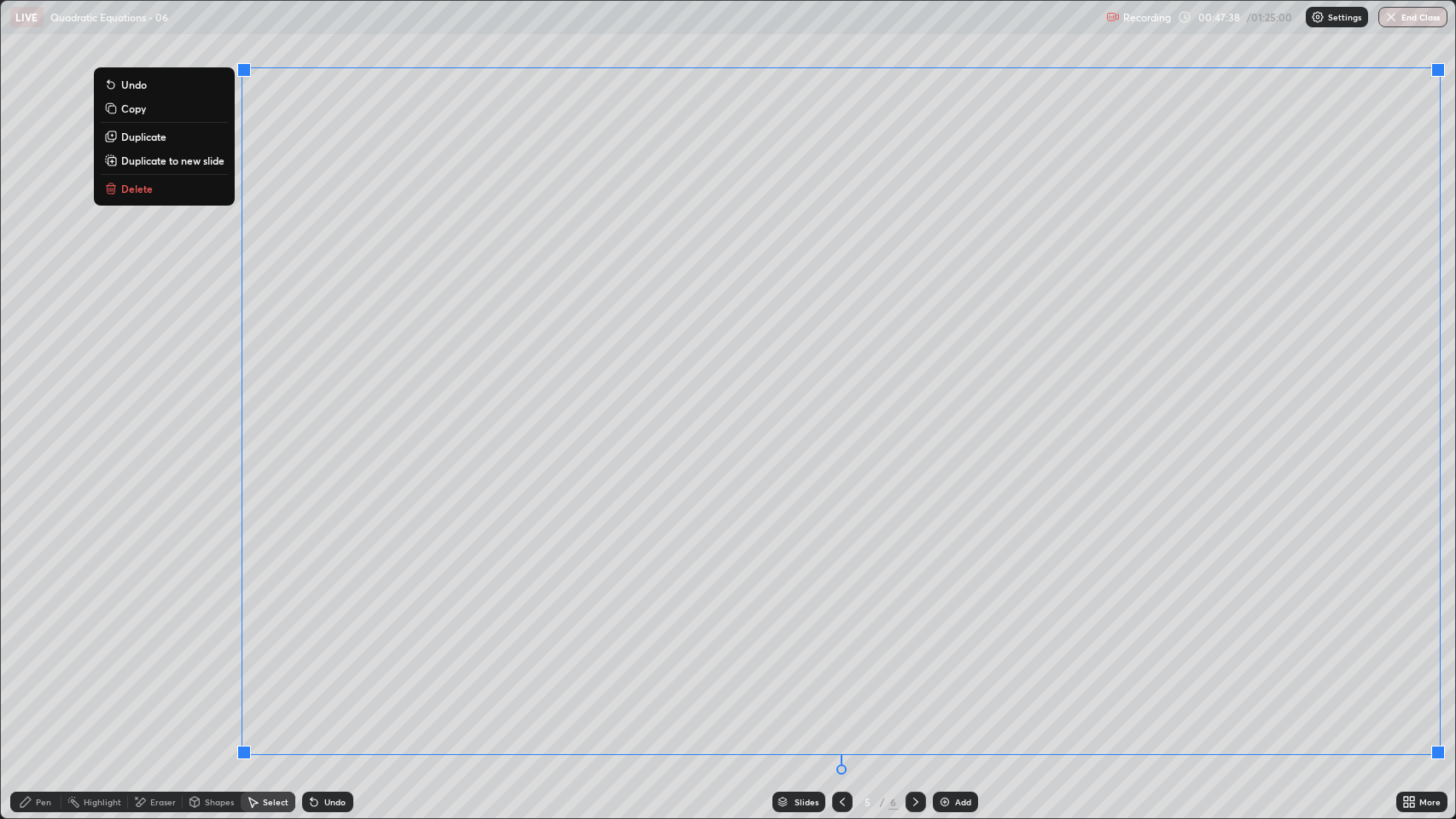
click at [184, 161] on p "Duplicate to new slide" at bounding box center [173, 160] width 104 height 14
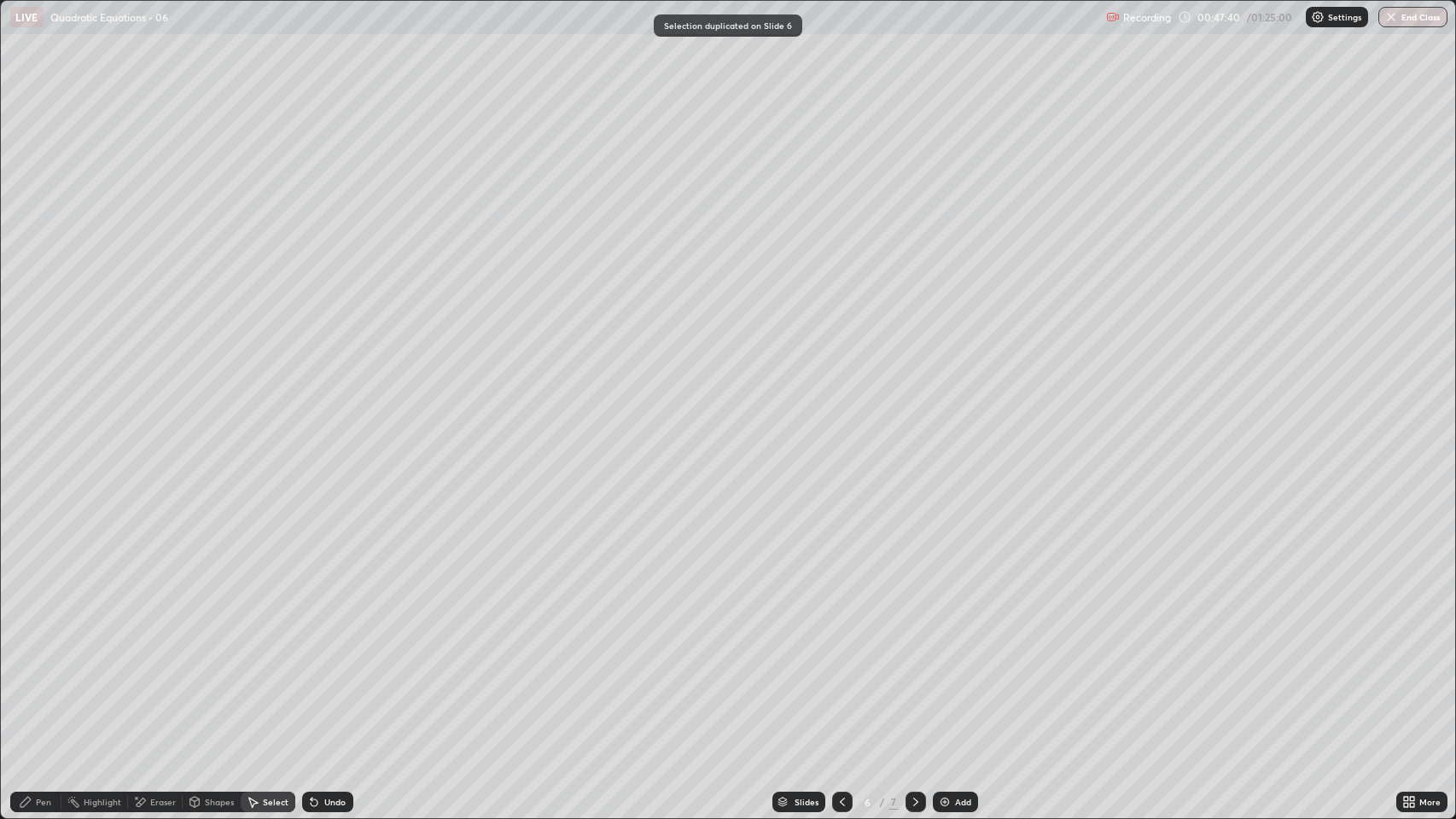
click at [163, 626] on div "Eraser" at bounding box center [163, 802] width 25 height 8
click at [35, 626] on div "Pen" at bounding box center [35, 802] width 51 height 21
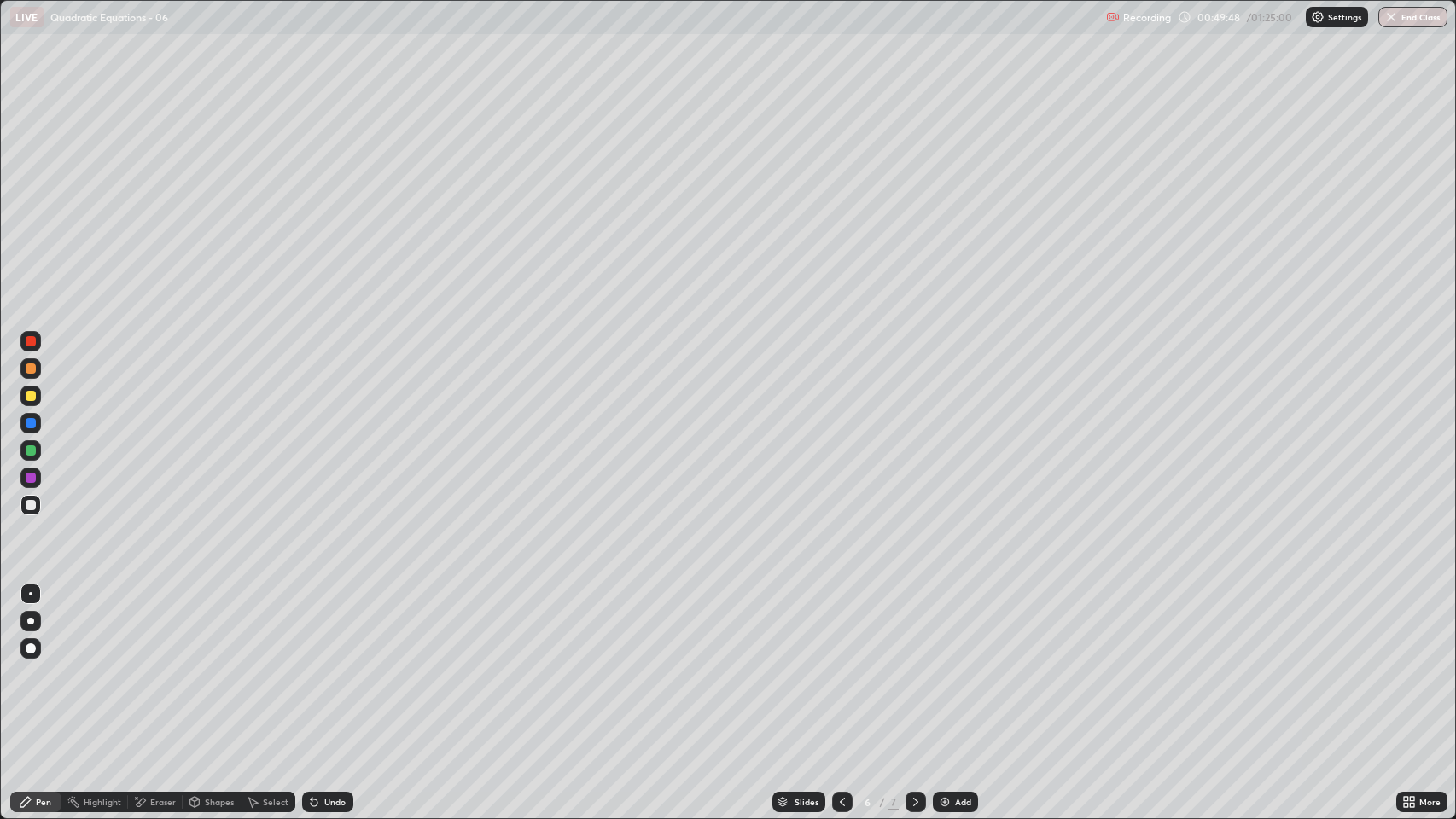
click at [840, 626] on icon at bounding box center [842, 802] width 14 height 14
click at [916, 626] on icon at bounding box center [916, 802] width 14 height 14
click at [283, 626] on div "Select" at bounding box center [275, 802] width 25 height 8
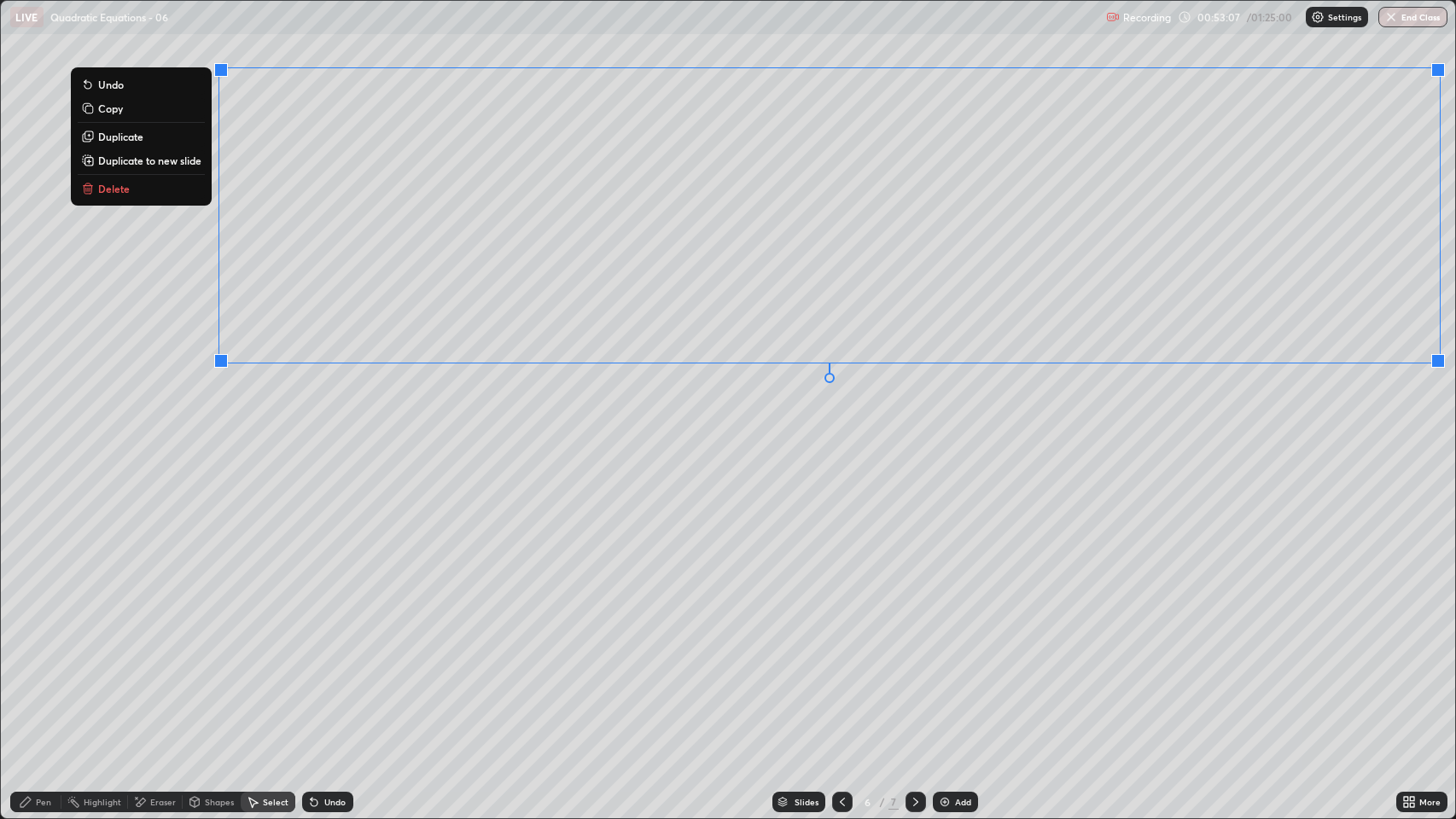
click at [183, 161] on p "Duplicate to new slide" at bounding box center [150, 160] width 104 height 14
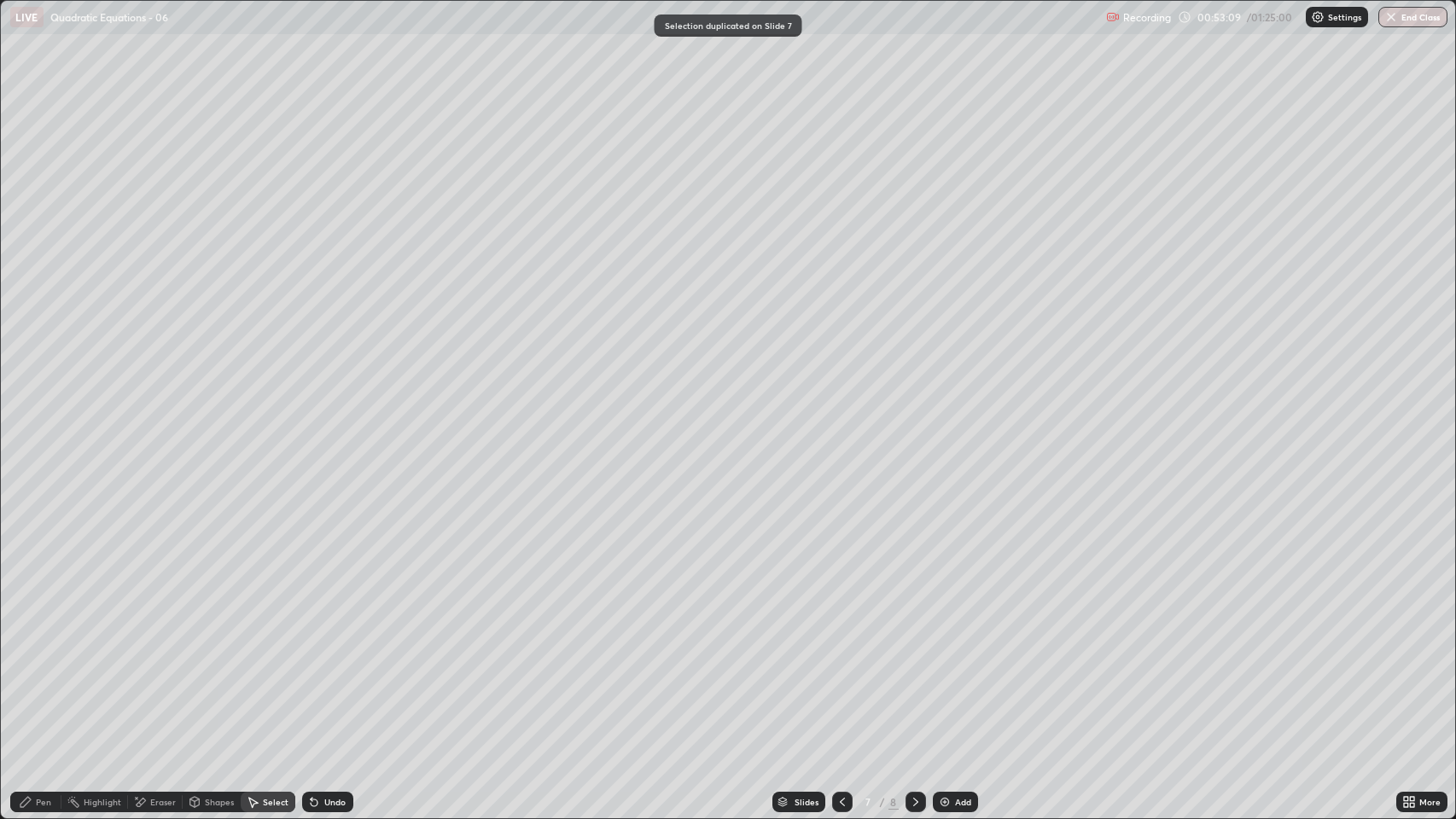
click at [219, 626] on div "Shapes" at bounding box center [220, 802] width 29 height 8
click at [159, 626] on div "Eraser" at bounding box center [155, 802] width 54 height 21
click at [25, 626] on icon at bounding box center [25, 802] width 10 height 10
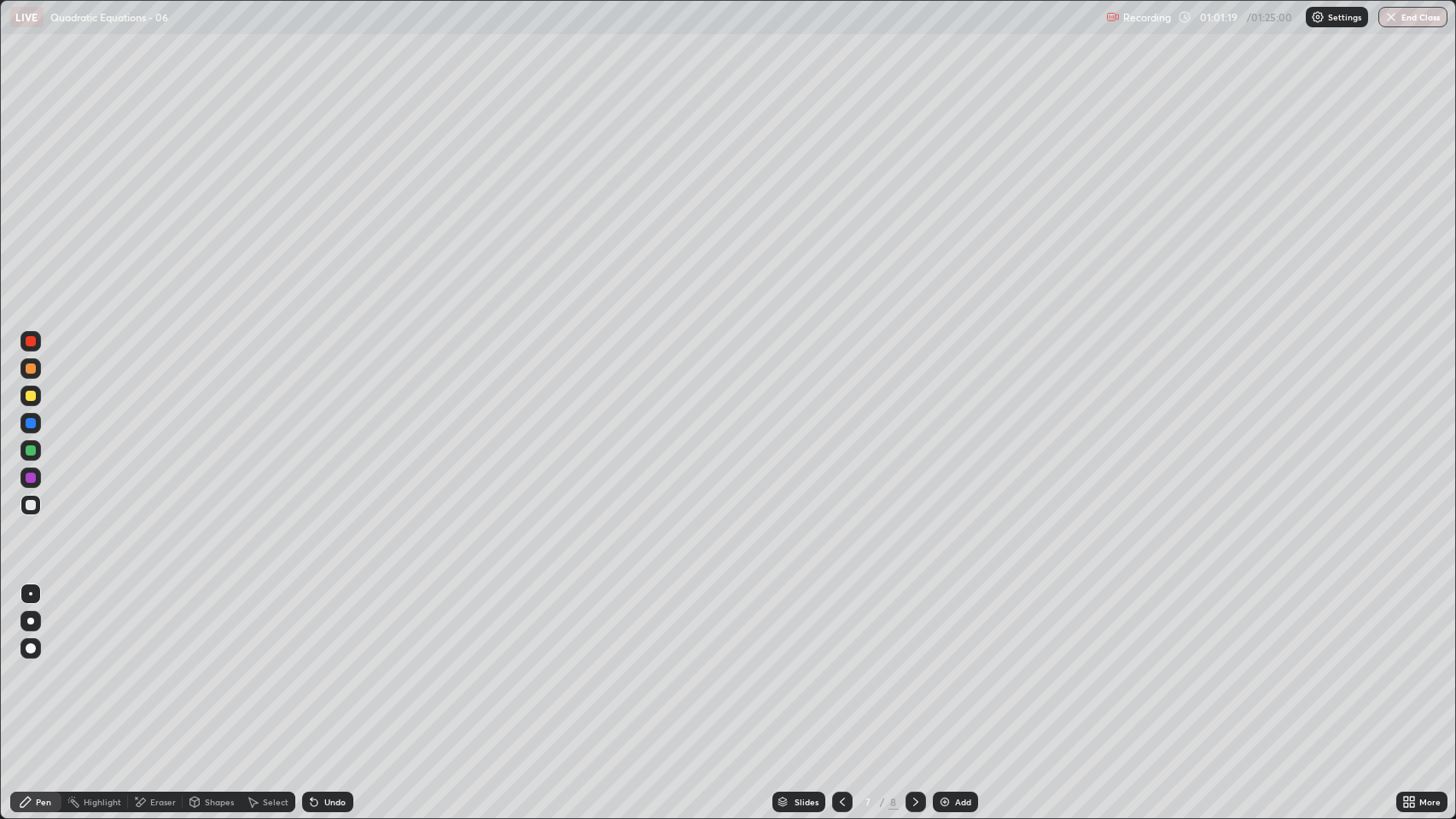
click at [842, 626] on icon at bounding box center [842, 802] width 14 height 14
click at [840, 626] on icon at bounding box center [842, 802] width 14 height 14
click at [913, 626] on icon at bounding box center [916, 802] width 14 height 14
click at [912, 626] on icon at bounding box center [916, 802] width 14 height 14
click at [841, 626] on icon at bounding box center [842, 802] width 14 height 14
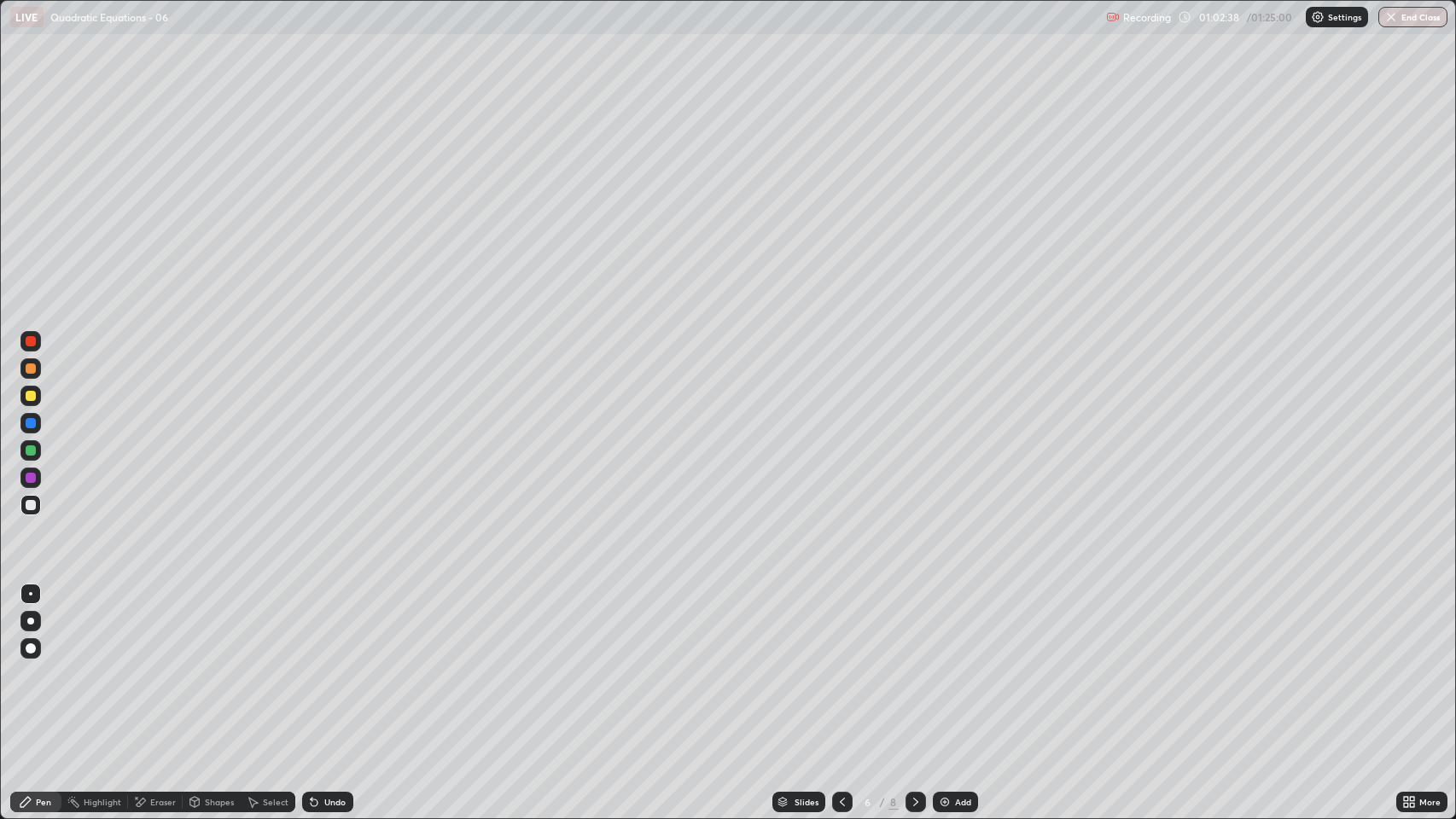
click at [916, 626] on icon at bounding box center [916, 802] width 14 height 14
click at [912, 626] on icon at bounding box center [916, 802] width 14 height 14
click at [841, 626] on icon at bounding box center [842, 802] width 14 height 14
click at [273, 626] on div "Select" at bounding box center [275, 802] width 25 height 8
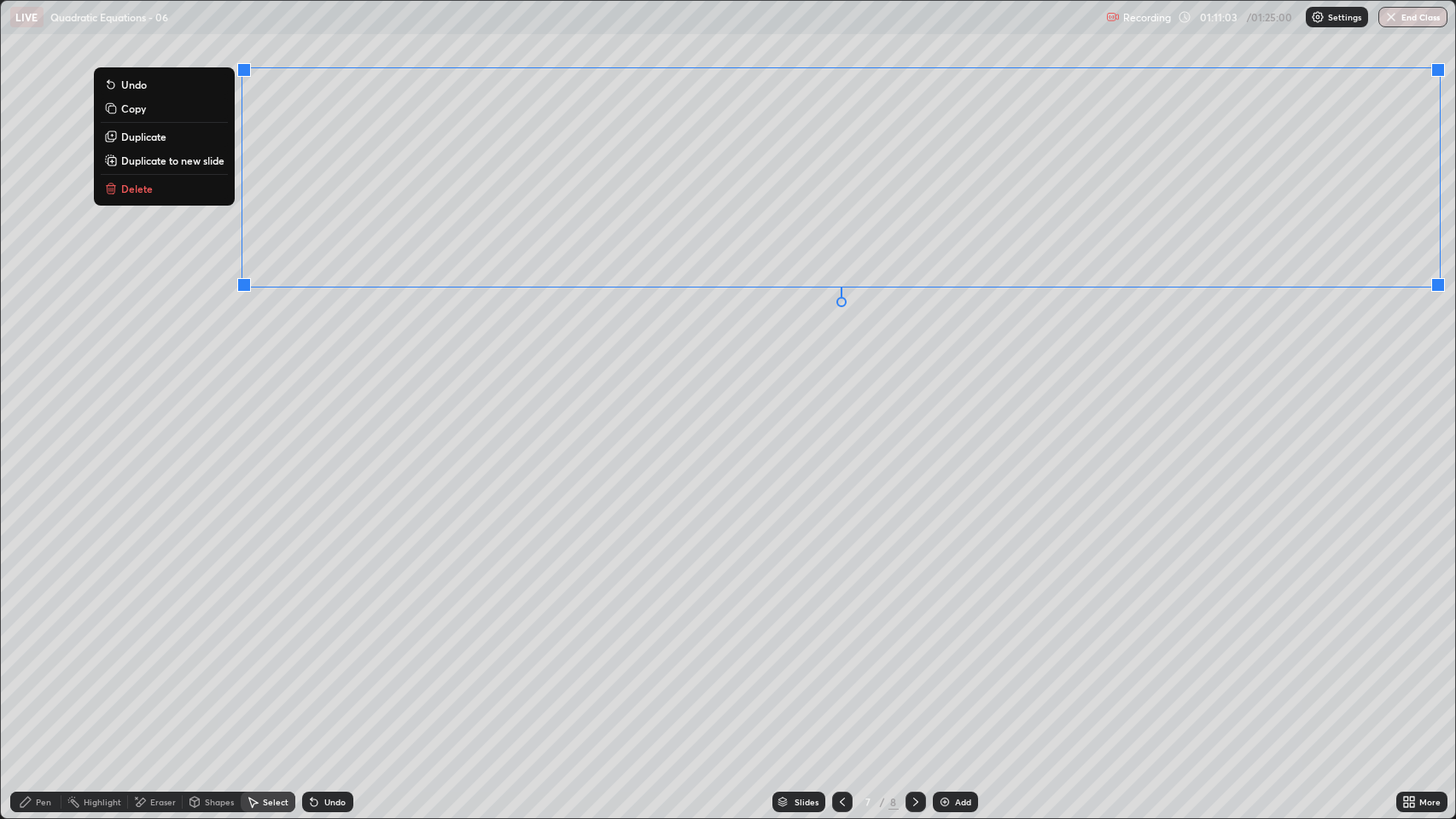
click at [218, 168] on button "Duplicate to new slide" at bounding box center [164, 160] width 127 height 21
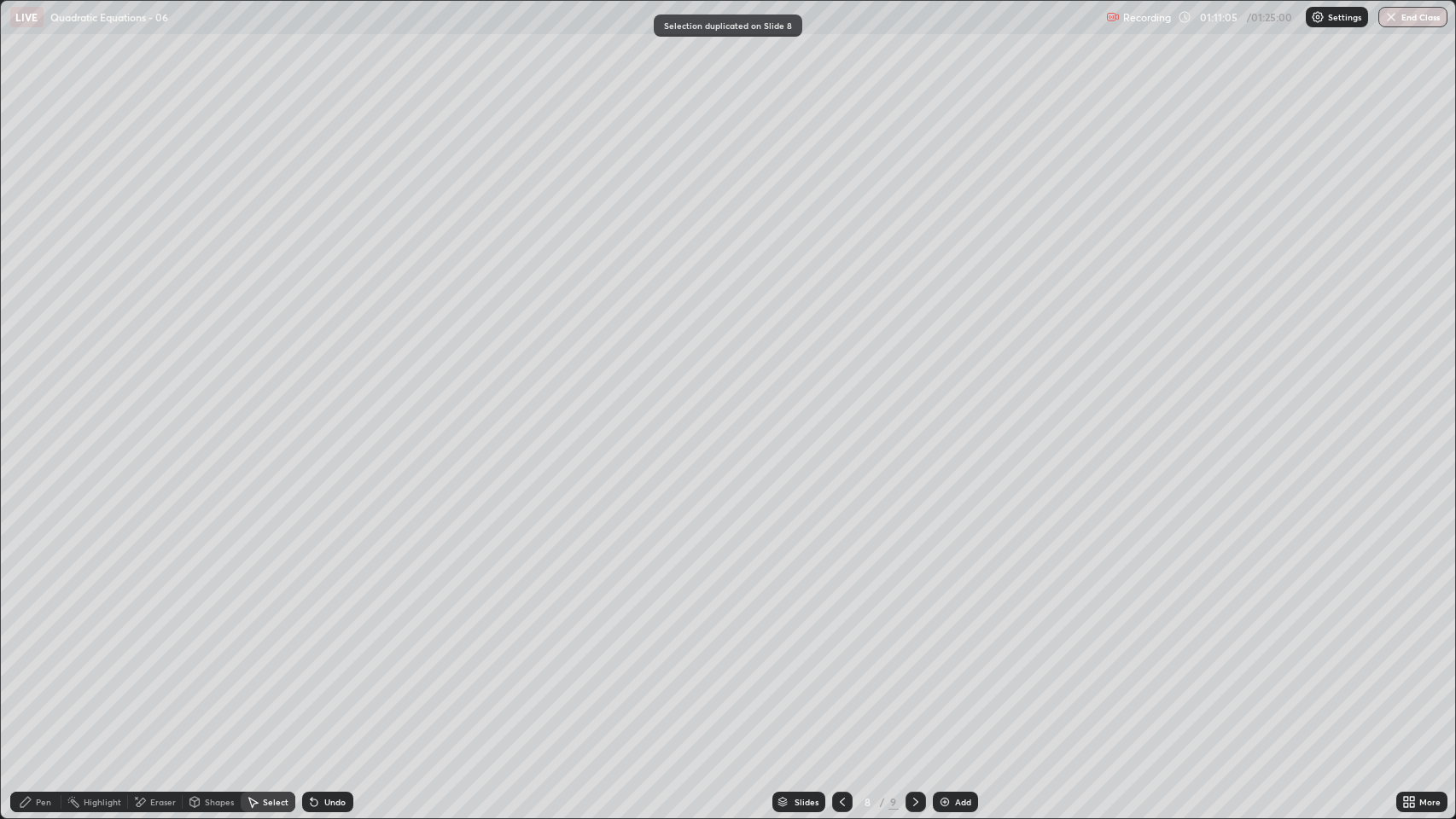
click at [150, 626] on div "Eraser" at bounding box center [163, 802] width 25 height 8
click at [43, 626] on div "Pen" at bounding box center [43, 802] width 15 height 8
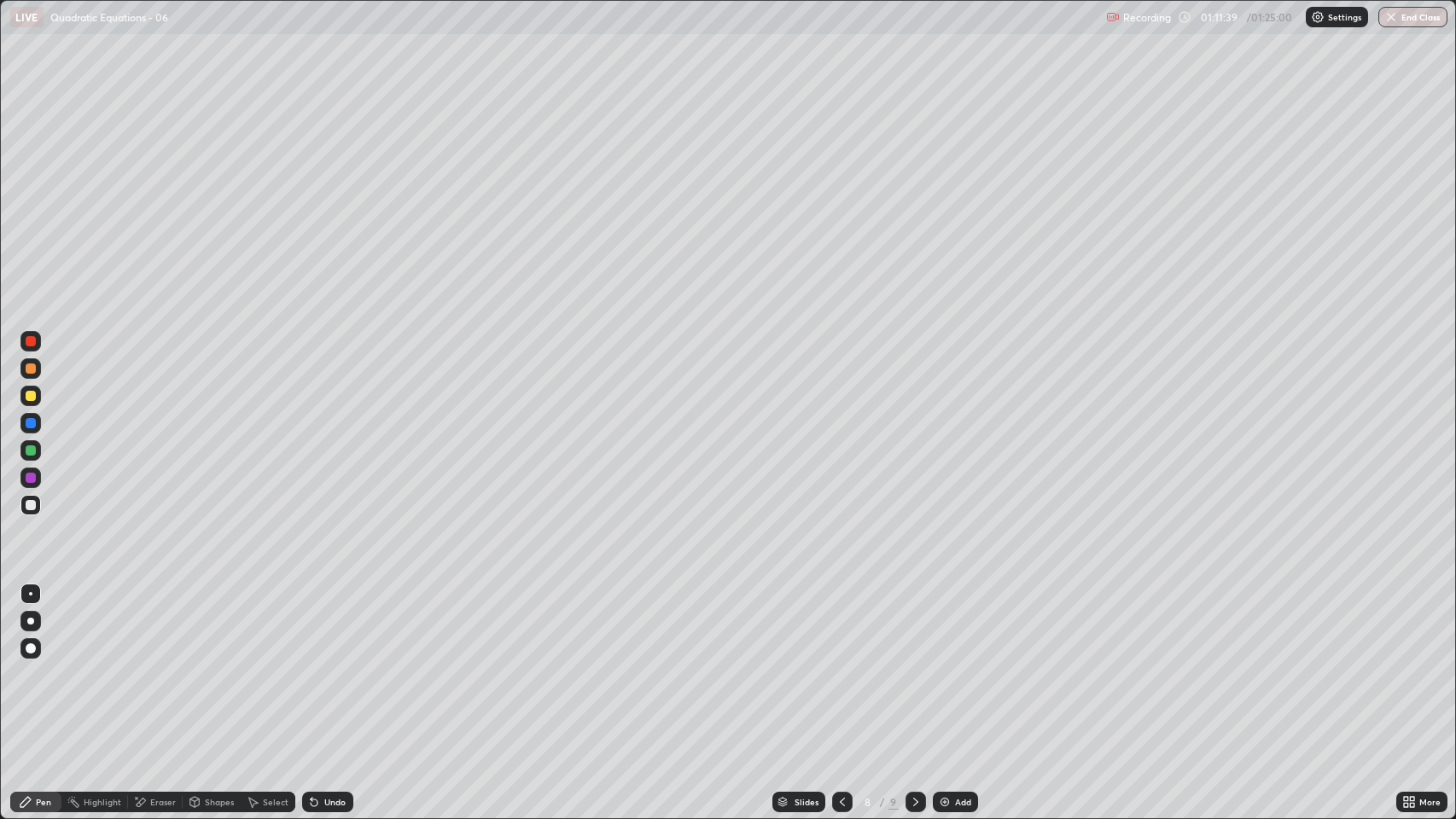
click at [328, 626] on div "Undo" at bounding box center [334, 802] width 21 height 8
click at [332, 626] on div "Undo" at bounding box center [334, 802] width 21 height 8
click at [324, 626] on div "Undo" at bounding box center [334, 802] width 21 height 8
click at [843, 626] on icon at bounding box center [842, 802] width 14 height 14
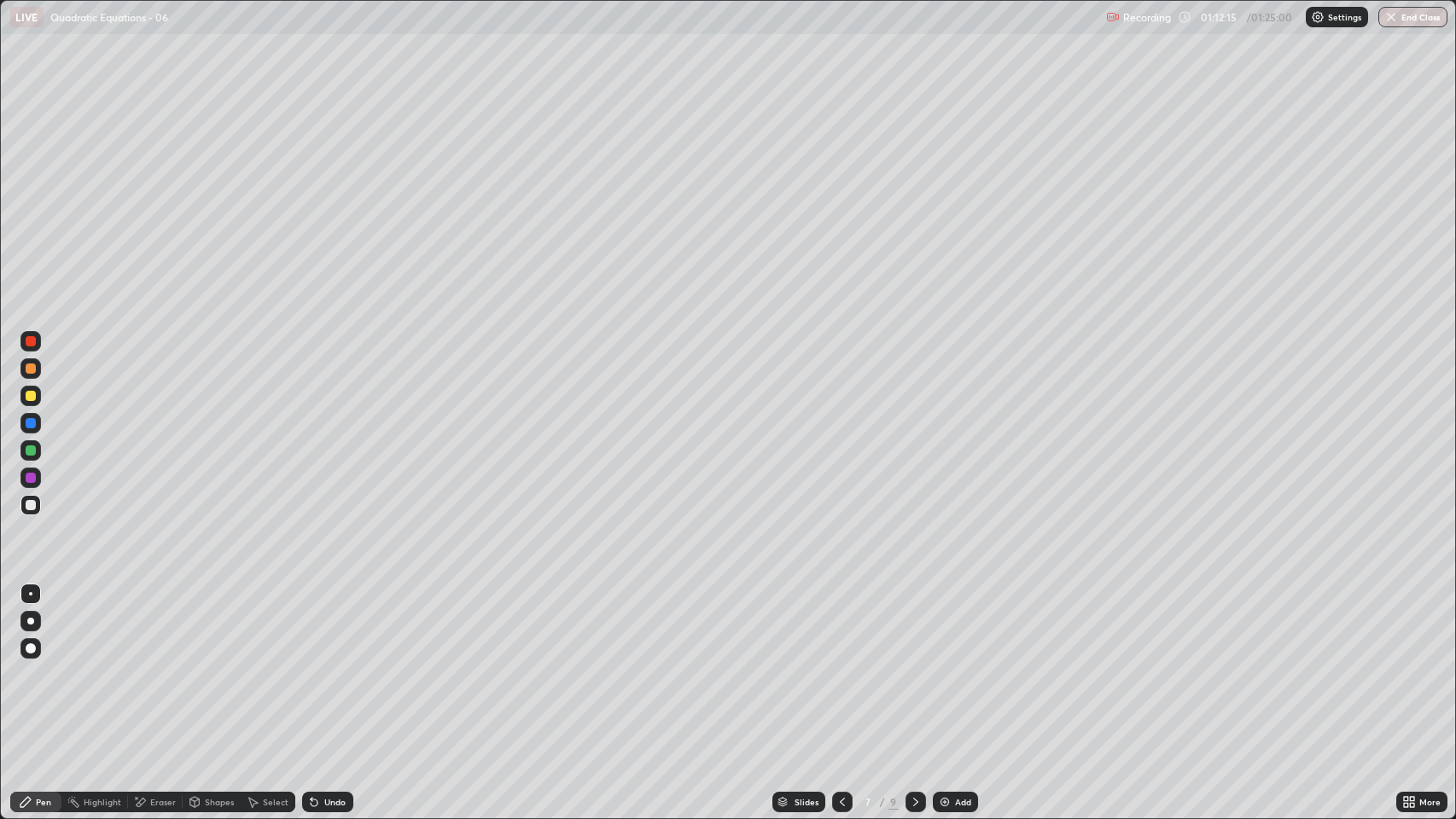
click at [840, 626] on icon at bounding box center [842, 802] width 14 height 14
click at [837, 626] on icon at bounding box center [842, 802] width 14 height 14
click at [914, 626] on icon at bounding box center [916, 802] width 14 height 14
click at [332, 626] on div "Undo" at bounding box center [334, 802] width 21 height 8
click at [914, 626] on icon at bounding box center [916, 802] width 14 height 14
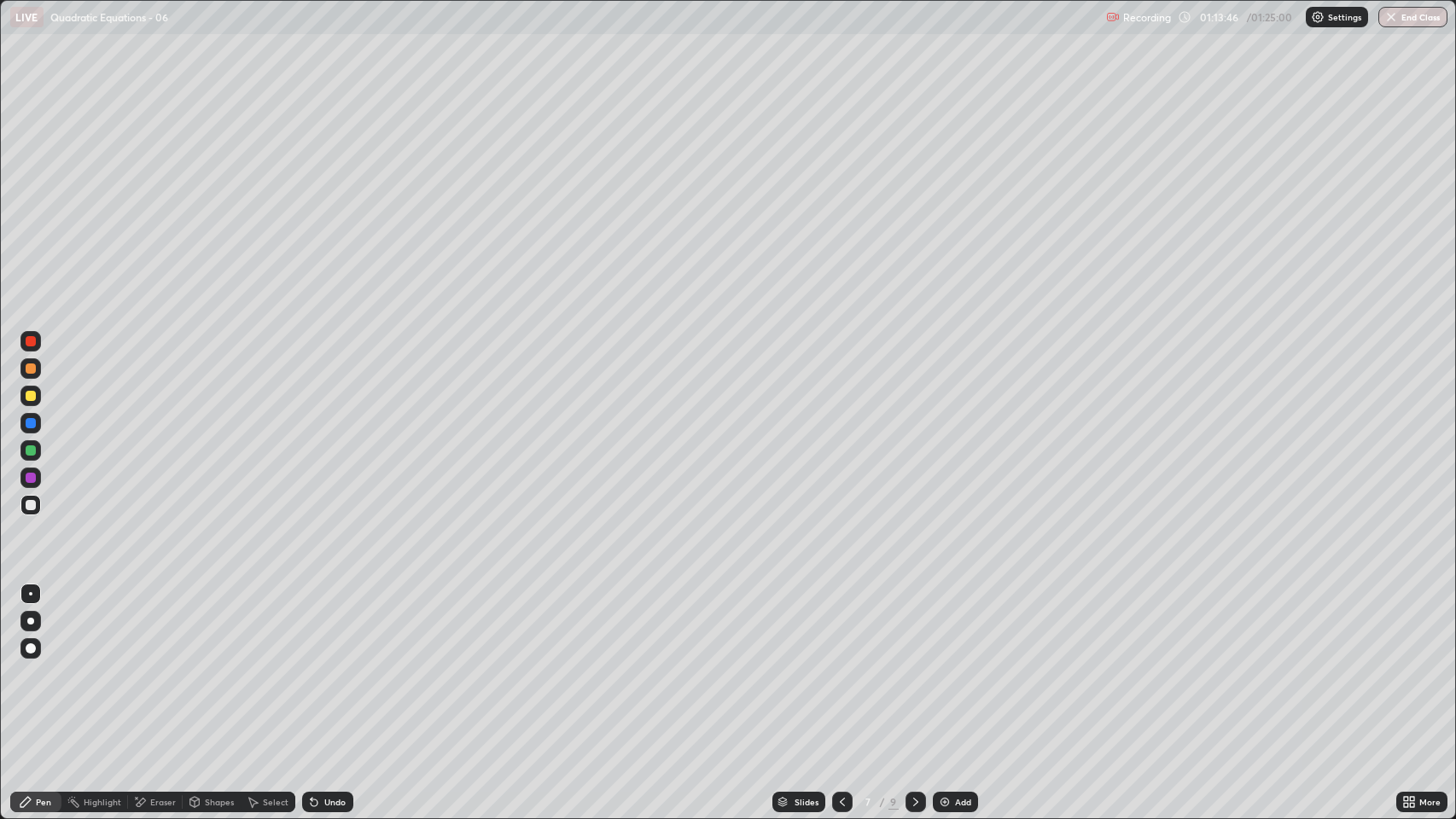
click at [913, 626] on icon at bounding box center [916, 802] width 14 height 14
click at [915, 626] on icon at bounding box center [916, 802] width 14 height 14
click at [913, 626] on icon at bounding box center [916, 802] width 5 height 8
click at [832, 626] on div at bounding box center [842, 802] width 21 height 35
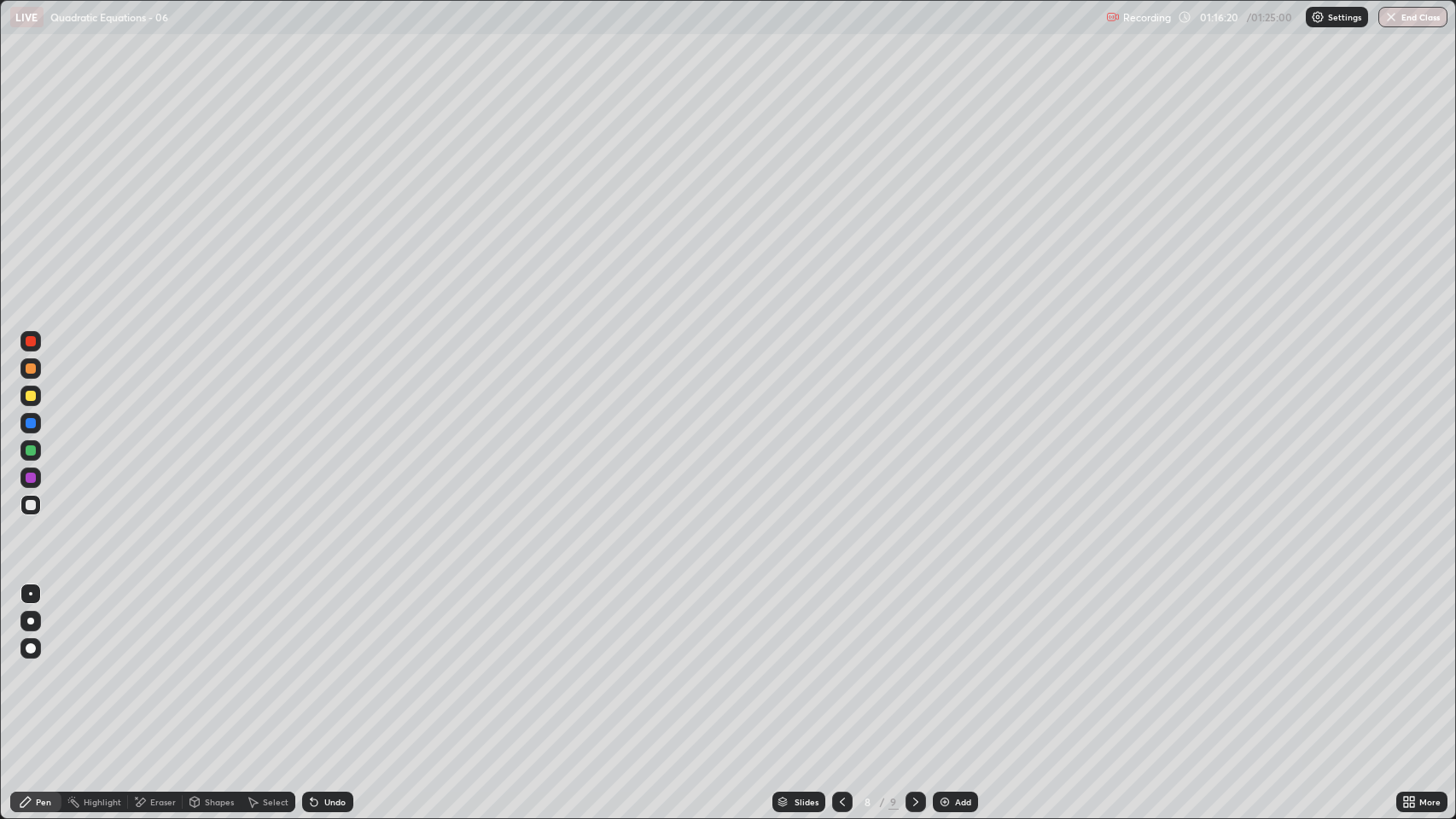
click at [266, 626] on div "Select" at bounding box center [275, 802] width 25 height 8
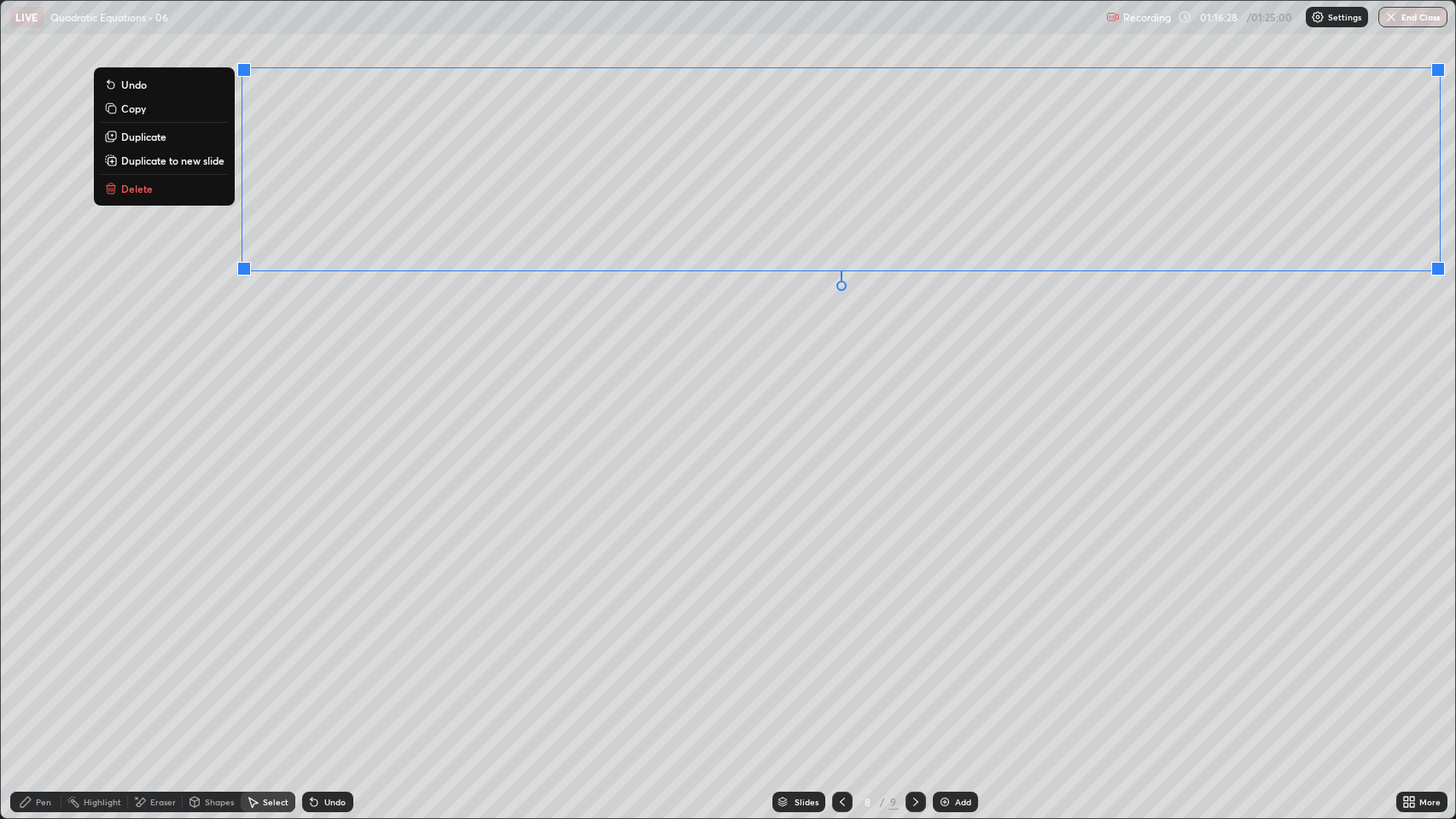
click at [200, 167] on button "Duplicate to new slide" at bounding box center [164, 160] width 127 height 21
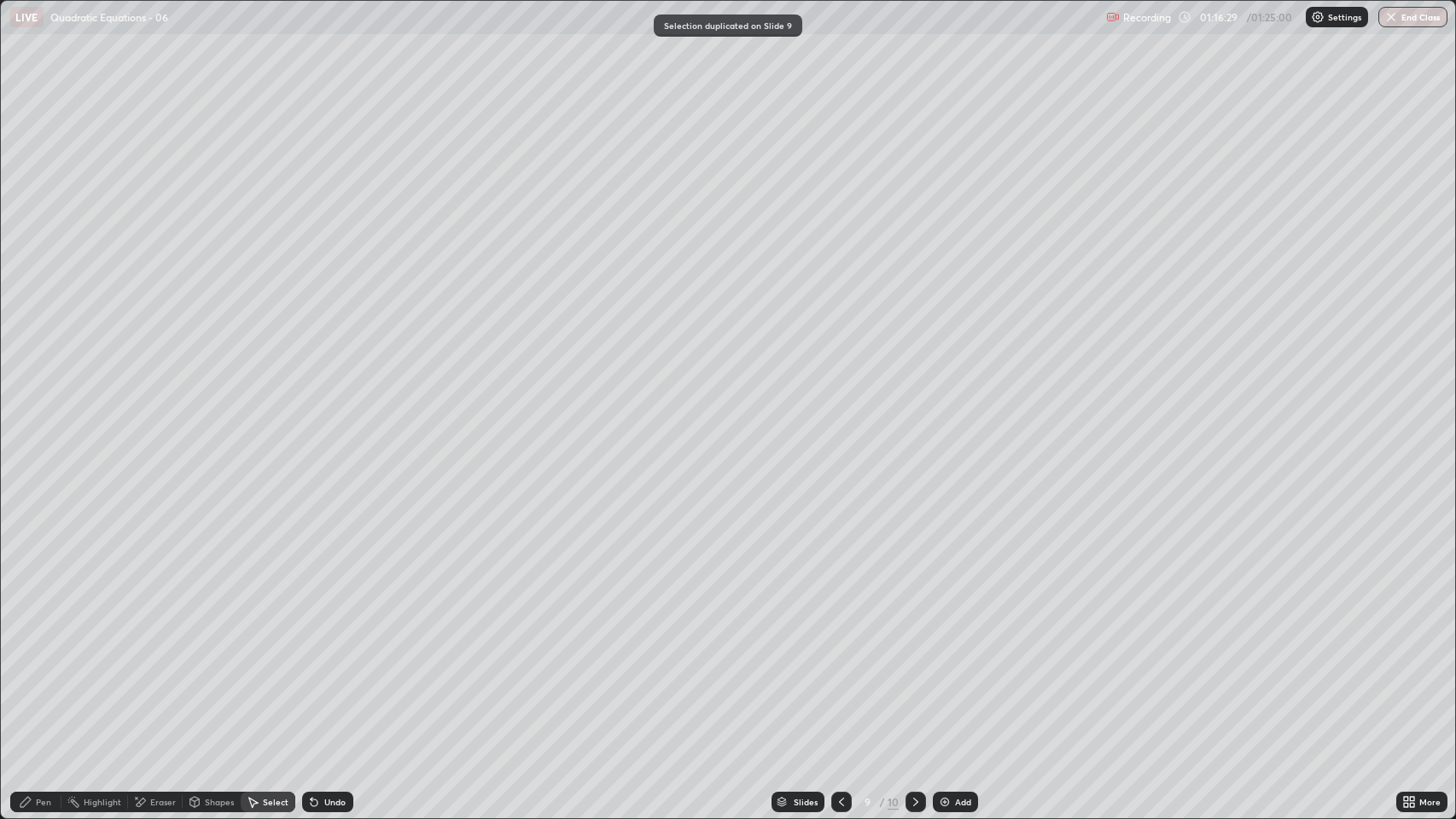
click at [41, 626] on div "Pen" at bounding box center [43, 802] width 15 height 8
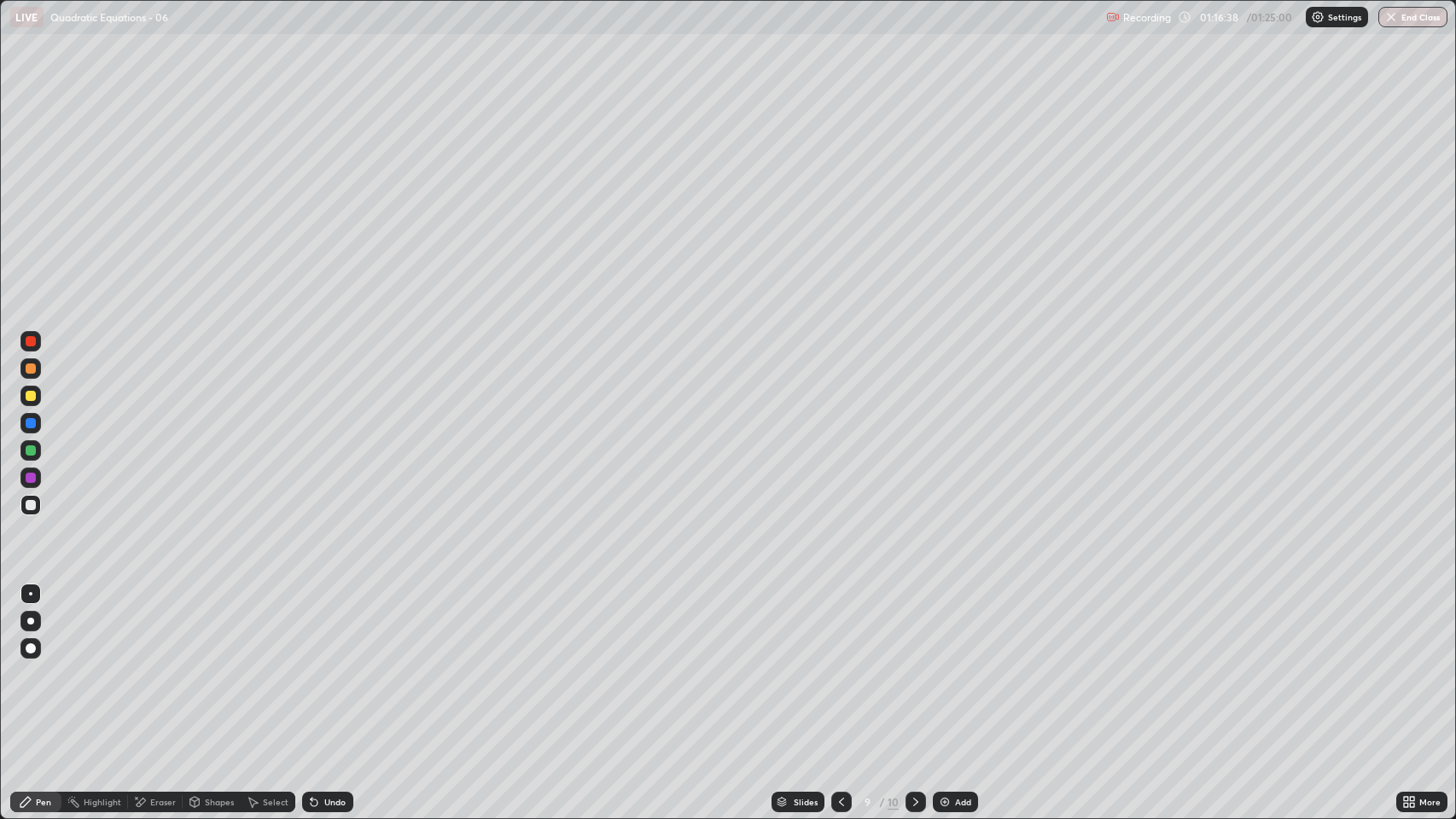
click at [332, 626] on div "Undo" at bounding box center [334, 802] width 21 height 8
click at [837, 626] on icon at bounding box center [841, 802] width 14 height 14
click at [842, 626] on icon at bounding box center [842, 802] width 5 height 8
click at [840, 626] on icon at bounding box center [841, 802] width 14 height 14
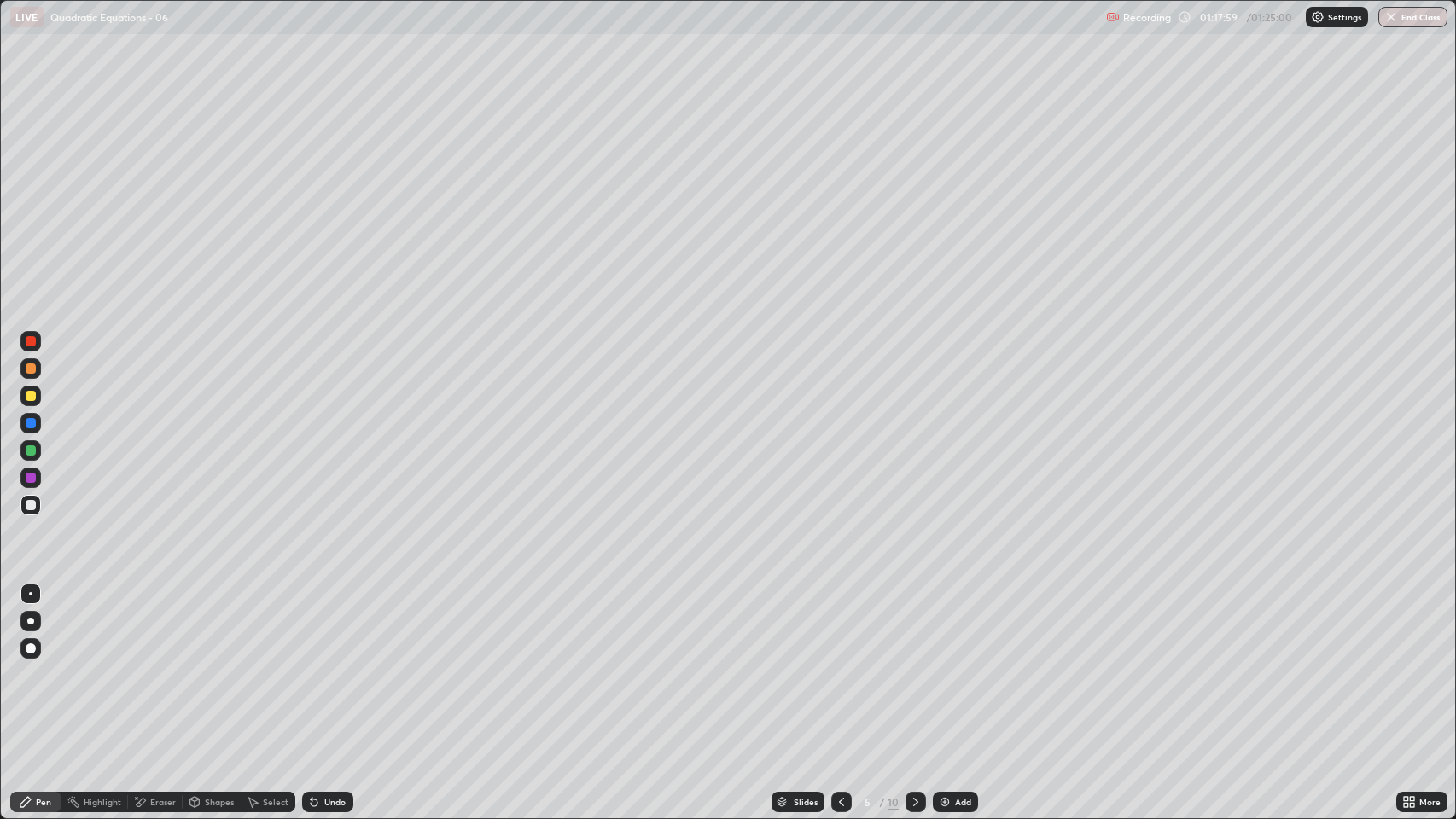
click at [916, 626] on icon at bounding box center [916, 802] width 14 height 14
click at [917, 626] on icon at bounding box center [916, 802] width 14 height 14
click at [913, 626] on icon at bounding box center [916, 802] width 14 height 14
click at [911, 626] on icon at bounding box center [916, 802] width 14 height 14
click at [843, 626] on icon at bounding box center [841, 802] width 14 height 14
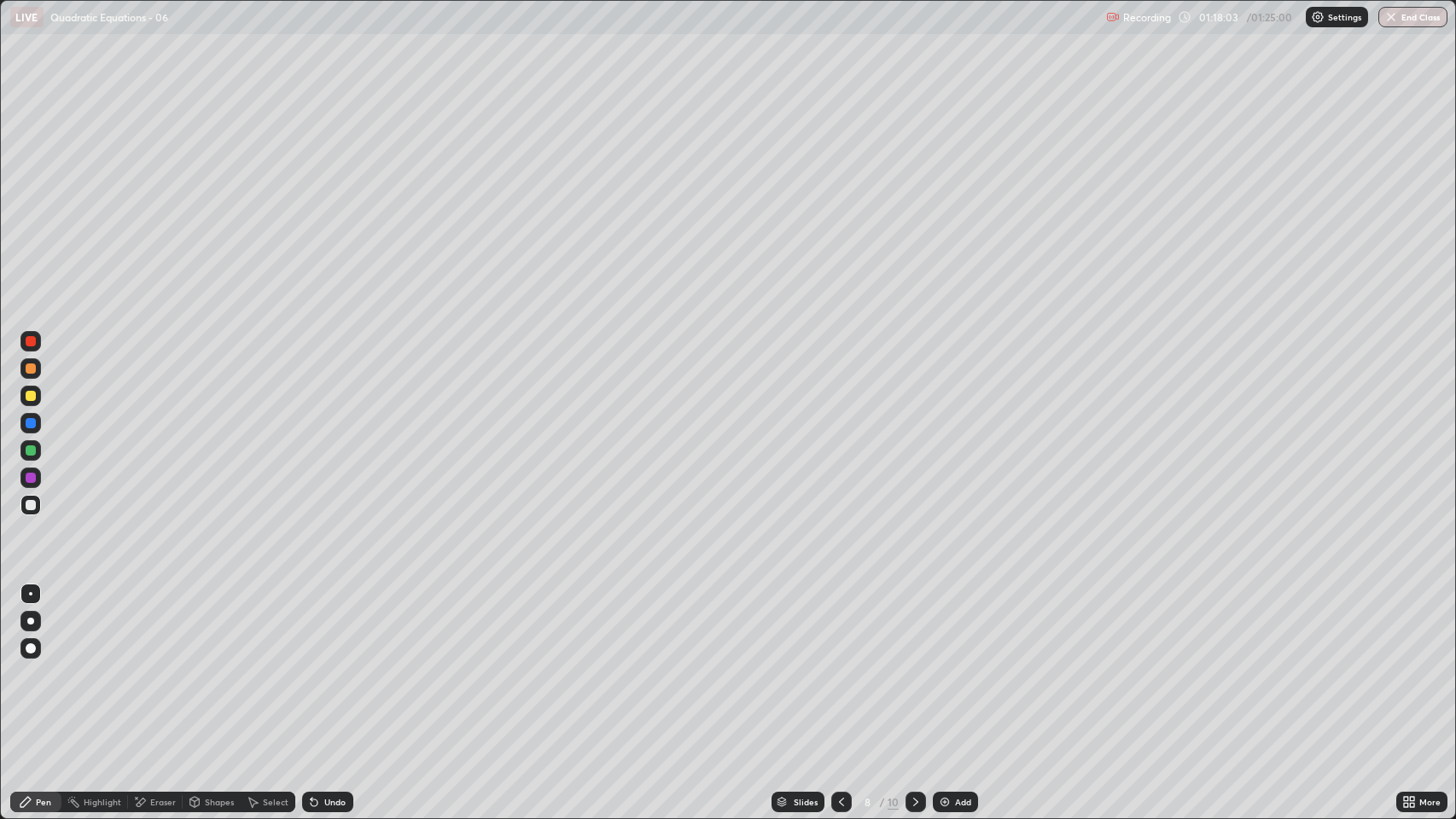
click at [842, 626] on div at bounding box center [841, 802] width 21 height 21
click at [842, 626] on icon at bounding box center [841, 802] width 14 height 14
click at [838, 626] on icon at bounding box center [841, 802] width 14 height 14
click at [913, 626] on icon at bounding box center [916, 802] width 14 height 14
click at [914, 626] on icon at bounding box center [916, 802] width 5 height 8
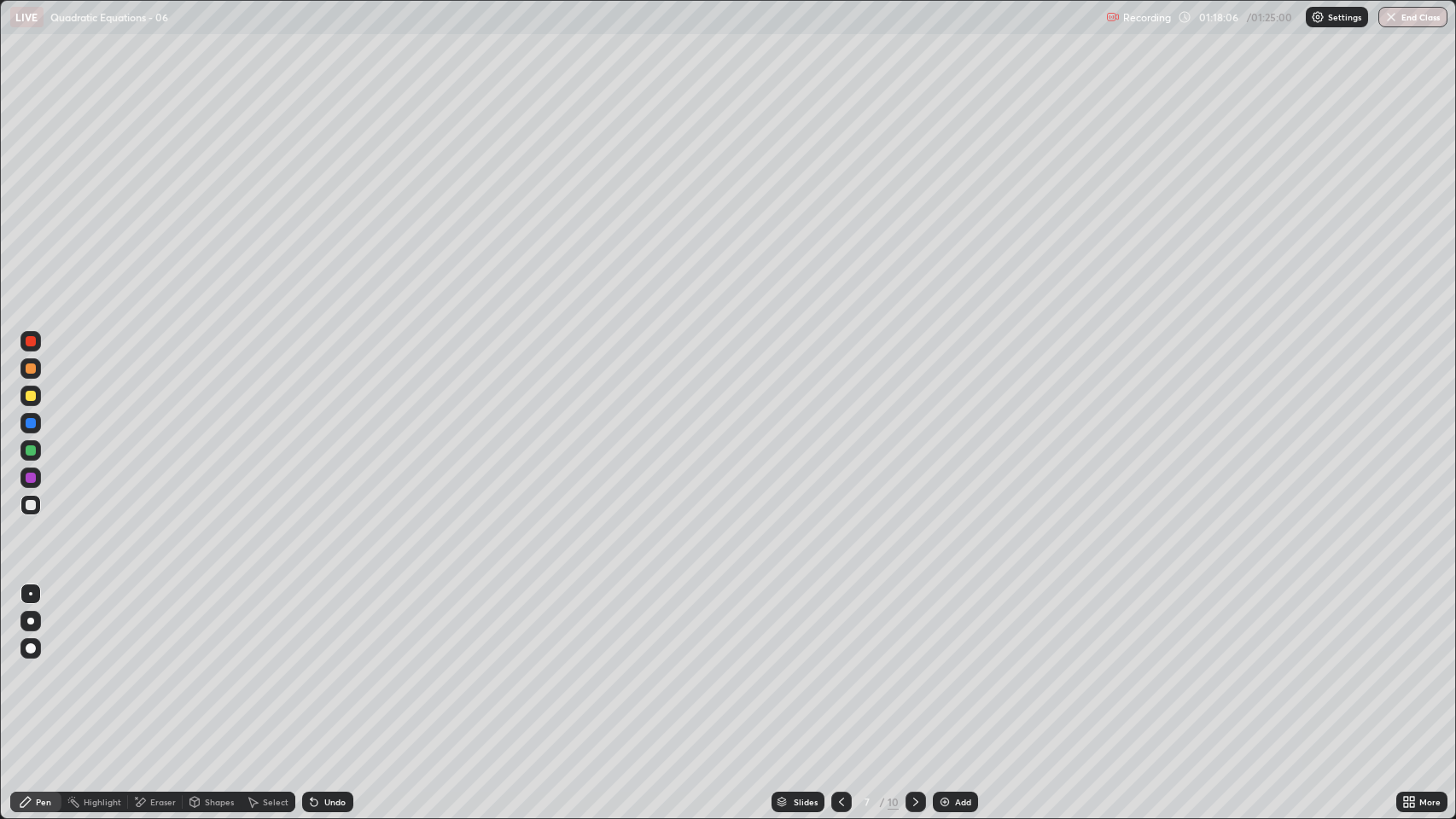
click at [913, 626] on icon at bounding box center [916, 802] width 14 height 14
click at [910, 626] on icon at bounding box center [916, 802] width 14 height 14
click at [1414, 15] on button "End Class" at bounding box center [1413, 17] width 67 height 21
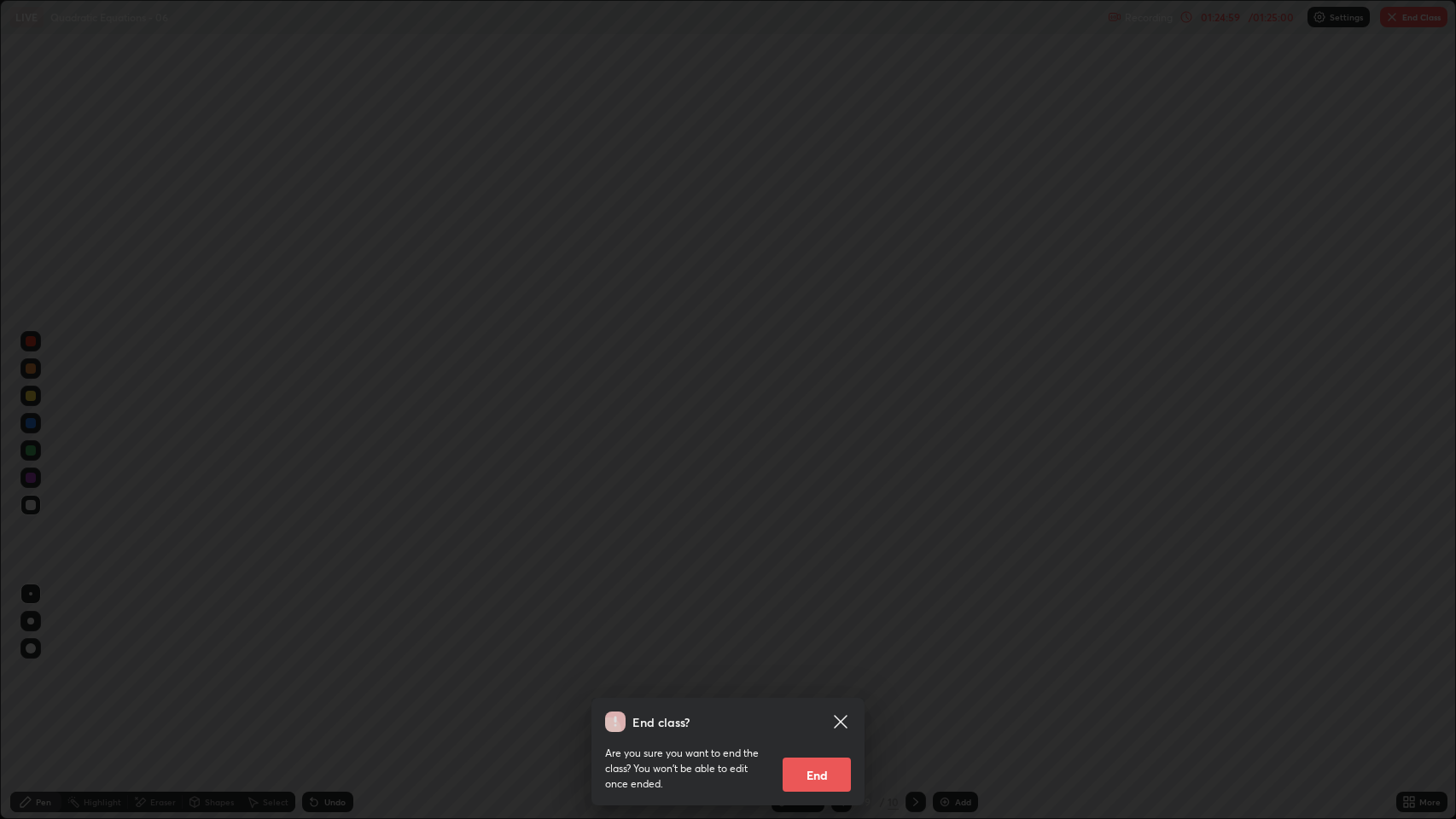
click at [824, 626] on button "End" at bounding box center [817, 775] width 68 height 35
